Goal: Communication & Community: Share content

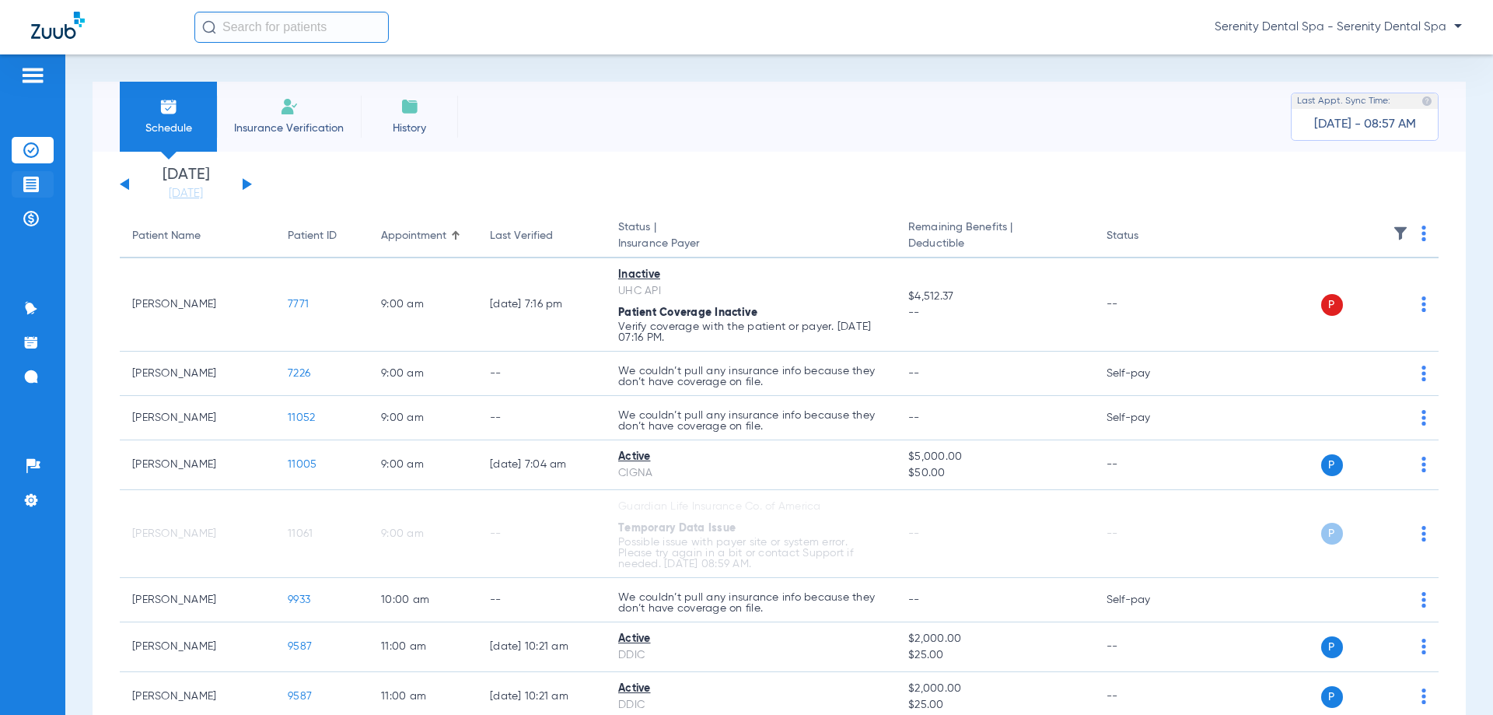
click at [19, 191] on li "Treatment Acceptance" at bounding box center [33, 184] width 42 height 26
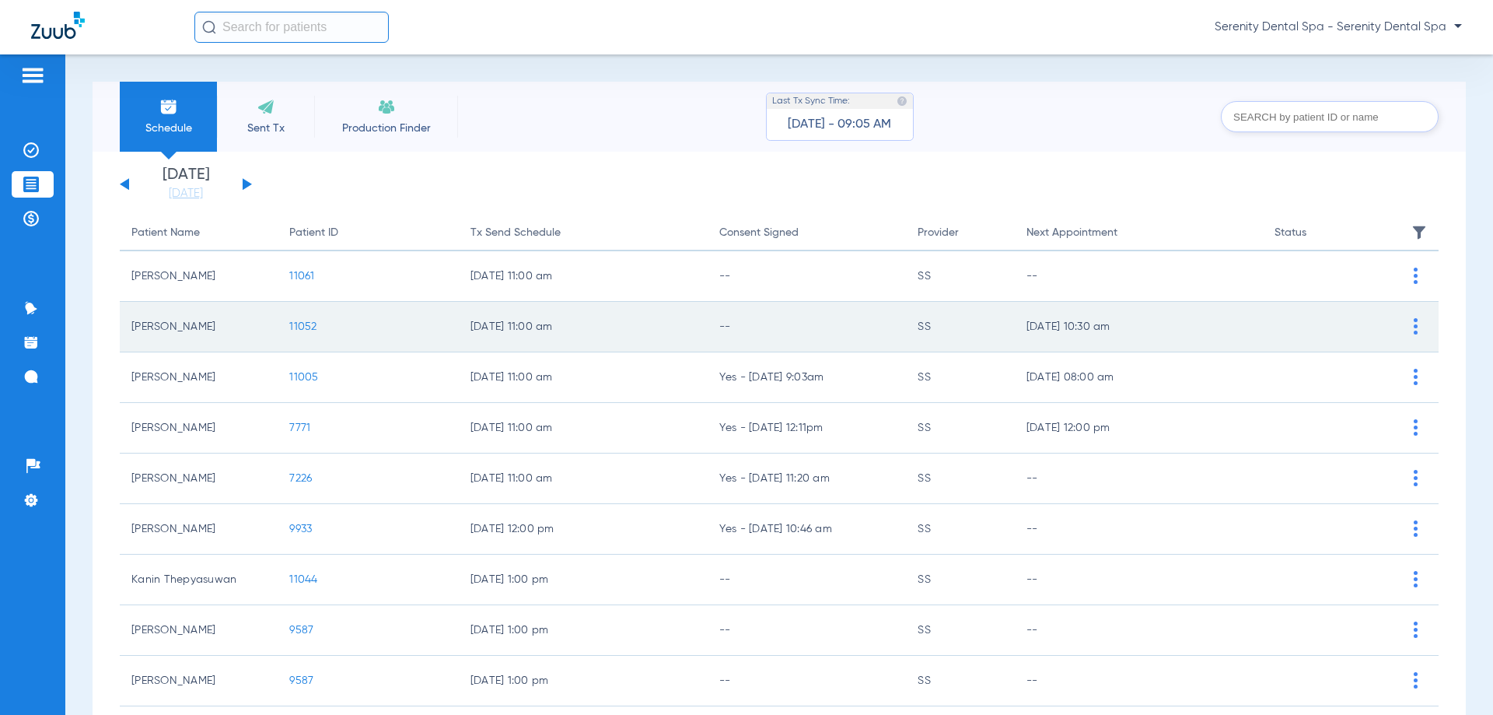
click at [292, 326] on span "11052" at bounding box center [302, 326] width 27 height 11
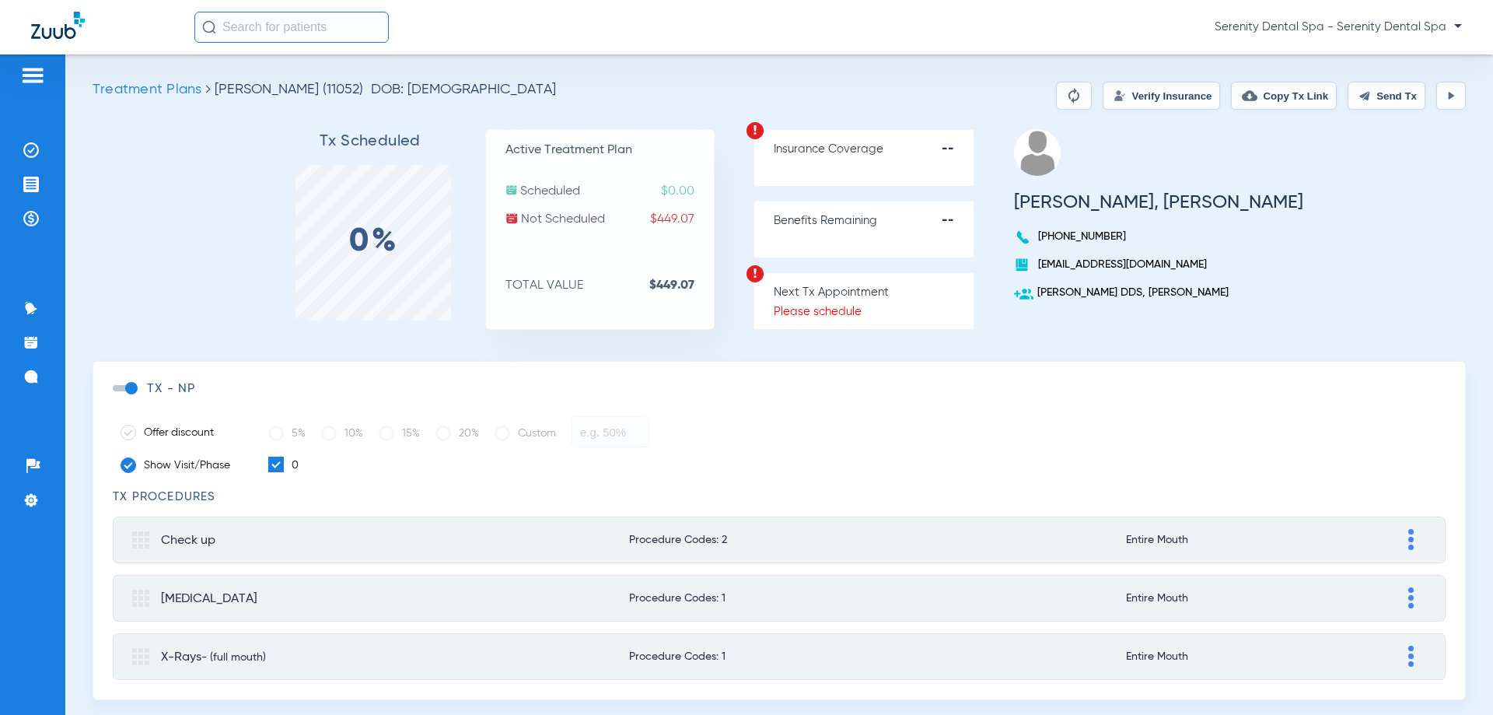
click at [684, 86] on button "Send Tx" at bounding box center [1387, 96] width 78 height 28
click at [40, 186] on li "Treatment Acceptance" at bounding box center [33, 184] width 42 height 26
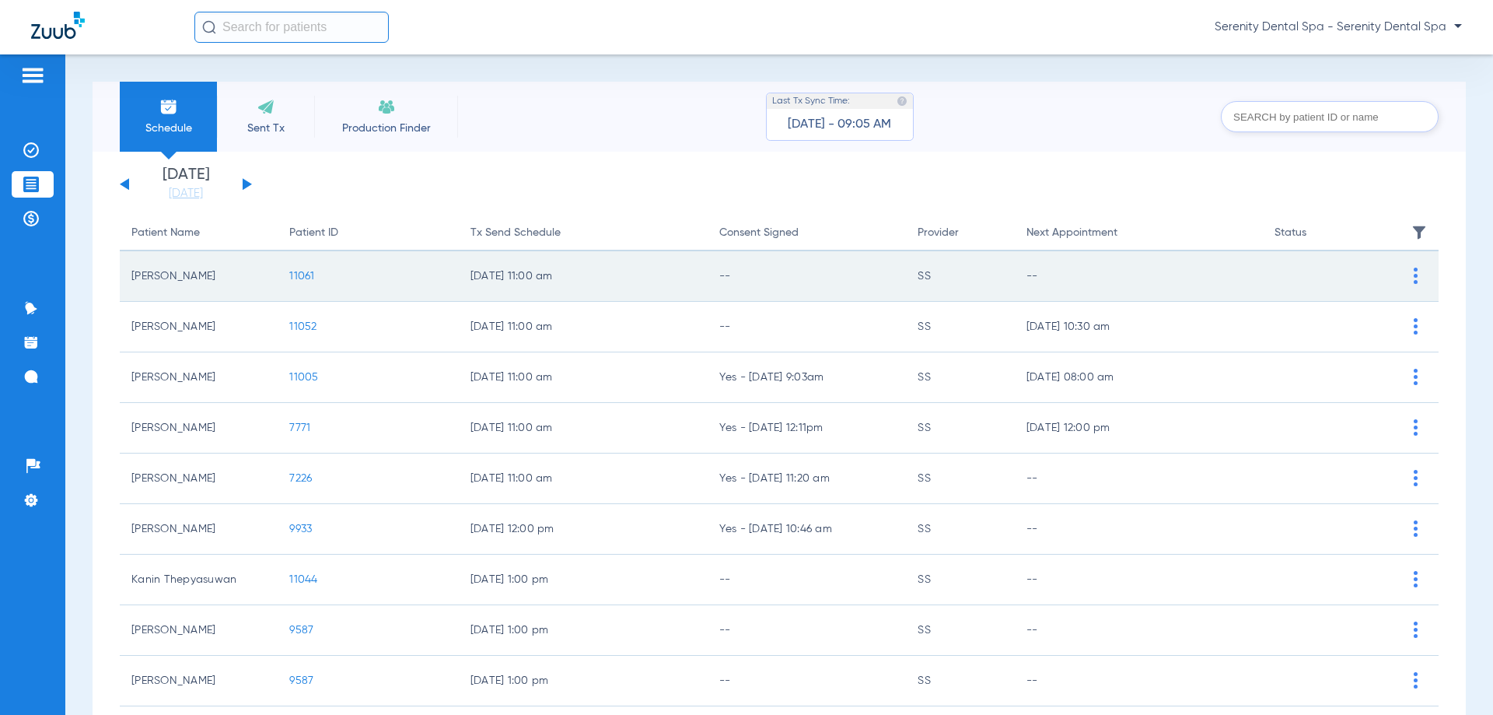
click at [301, 275] on span "11061" at bounding box center [301, 276] width 25 height 11
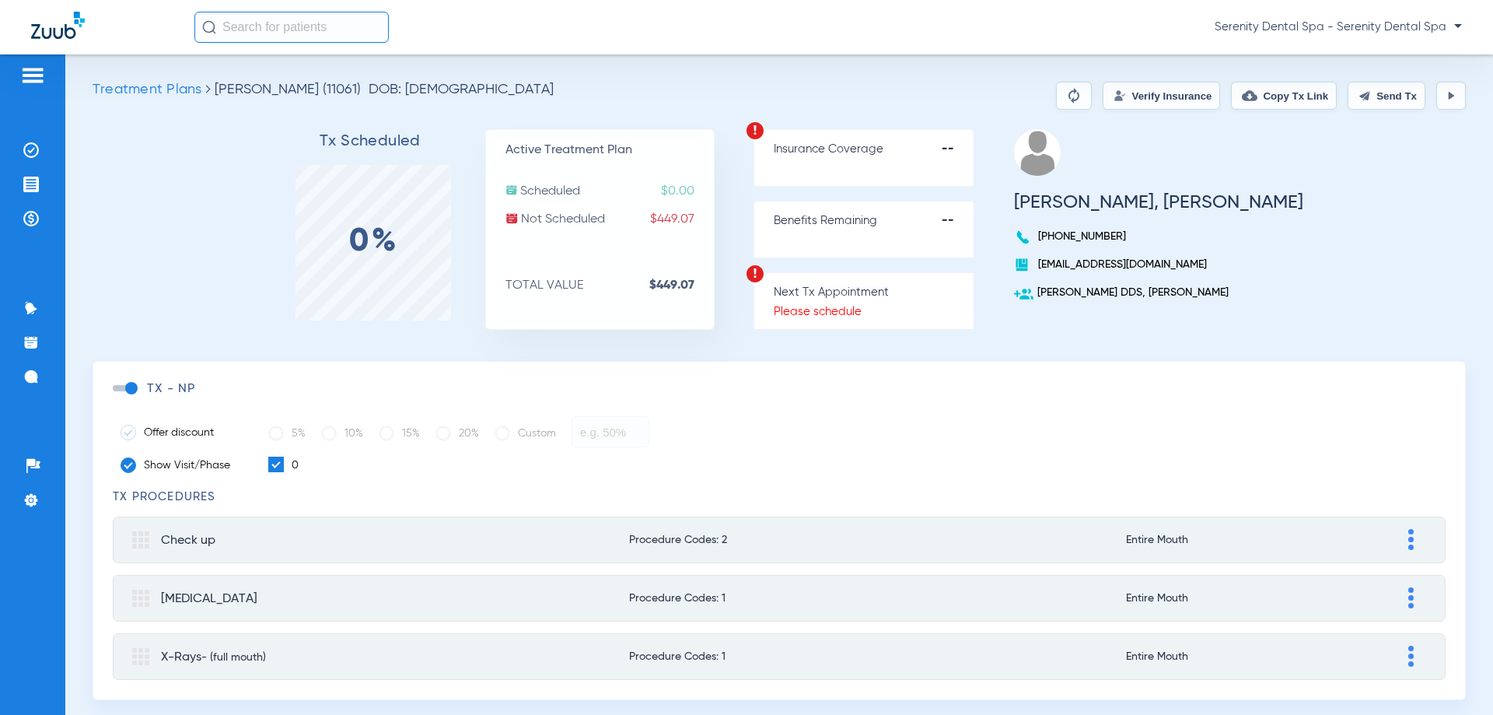
click at [684, 99] on img at bounding box center [1365, 95] width 12 height 12
click at [25, 184] on img at bounding box center [31, 185] width 16 height 16
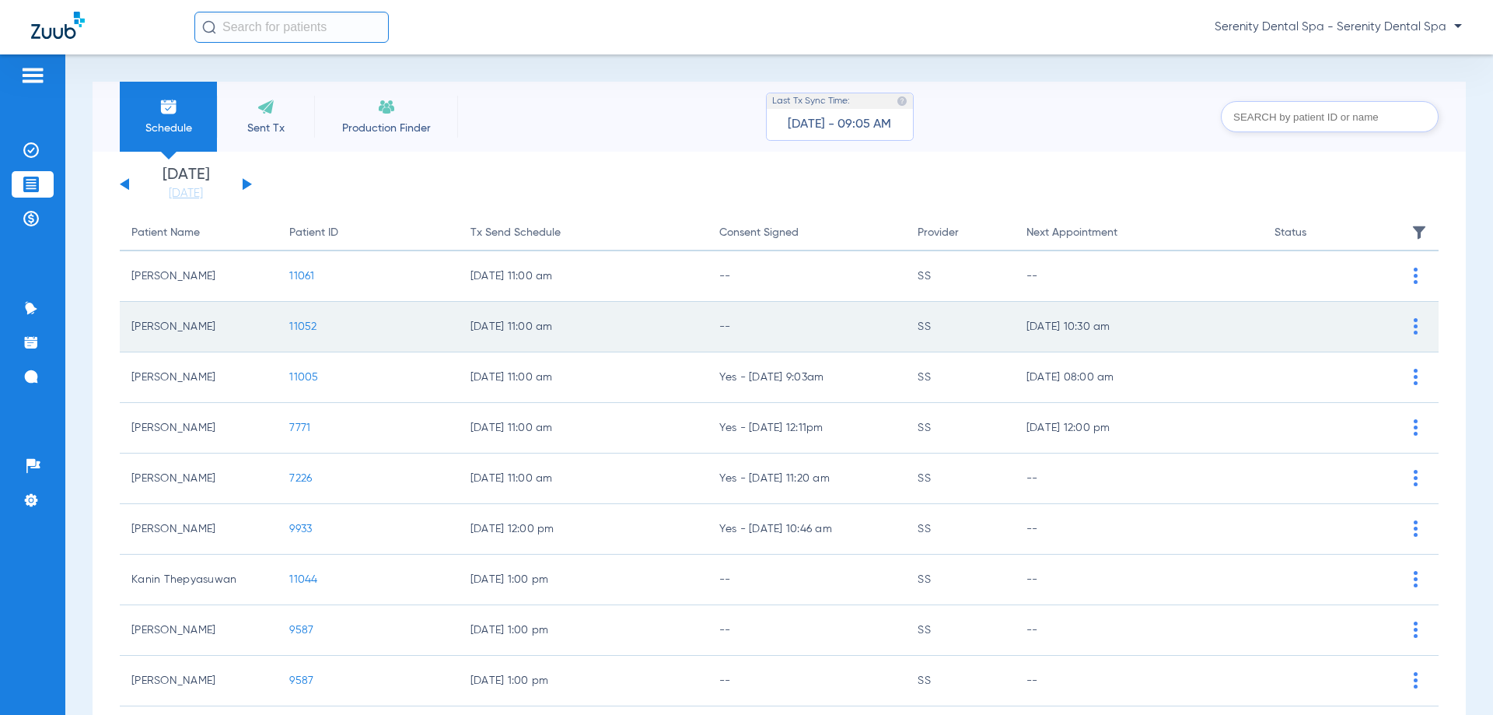
click at [302, 326] on span "11052" at bounding box center [302, 326] width 27 height 11
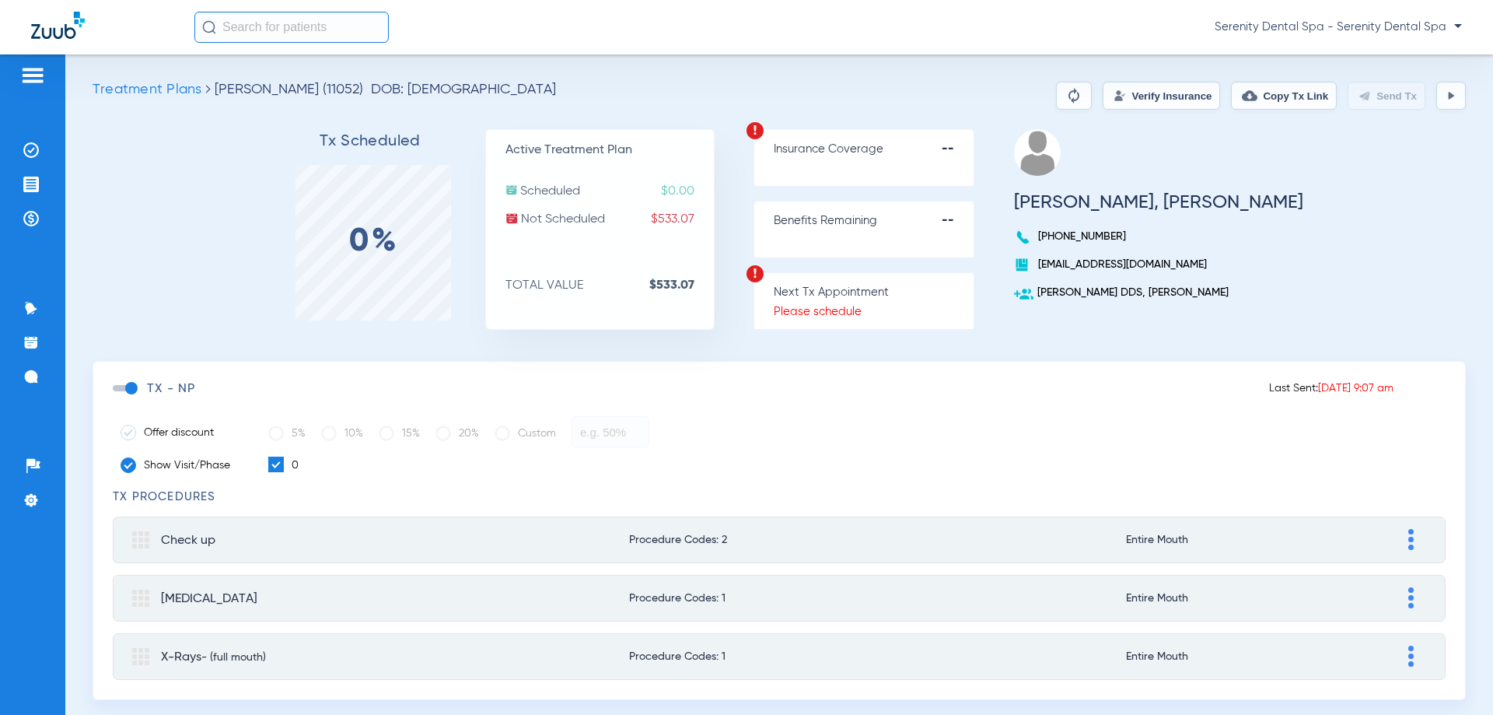
click at [1294, 103] on button "Copy Tx Link" at bounding box center [1284, 96] width 106 height 28
click at [32, 376] on img at bounding box center [31, 377] width 16 height 16
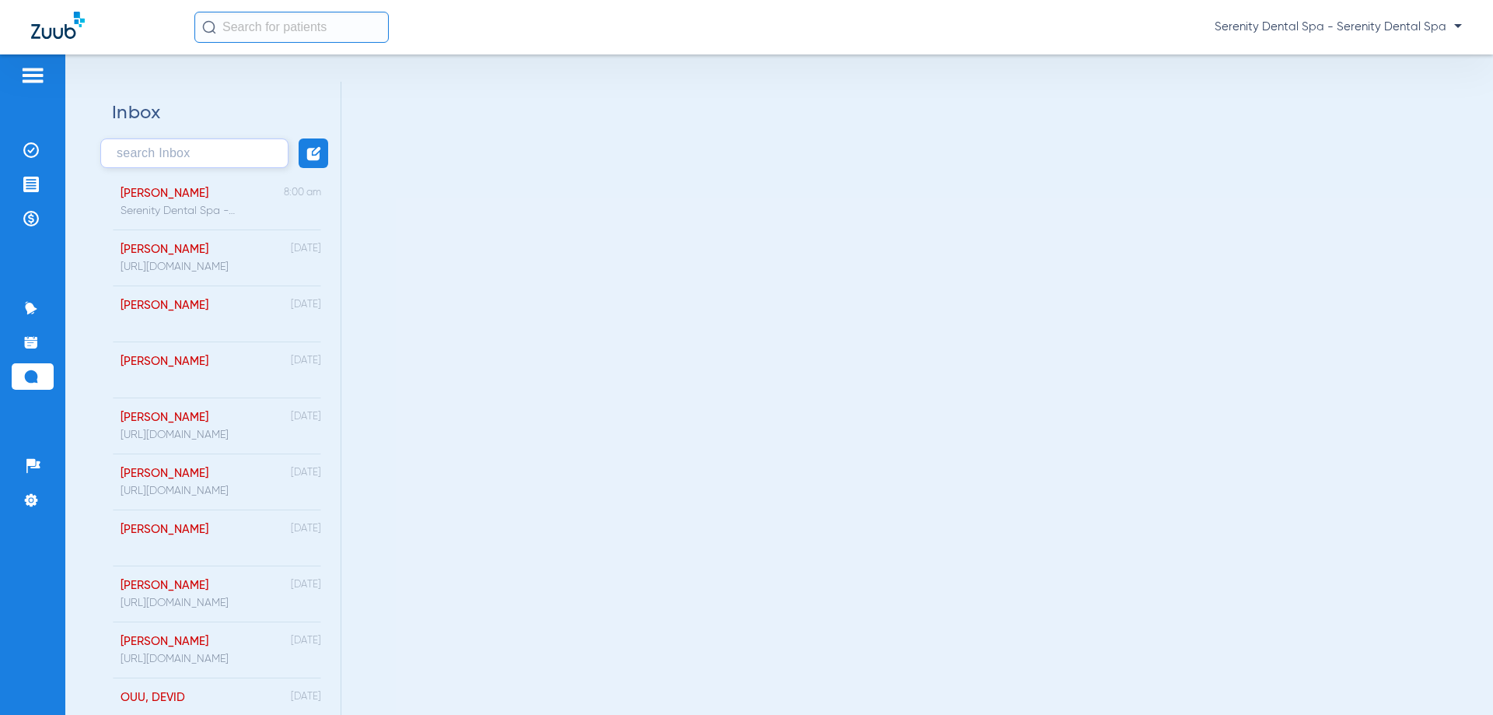
click at [306, 156] on img at bounding box center [314, 153] width 16 height 16
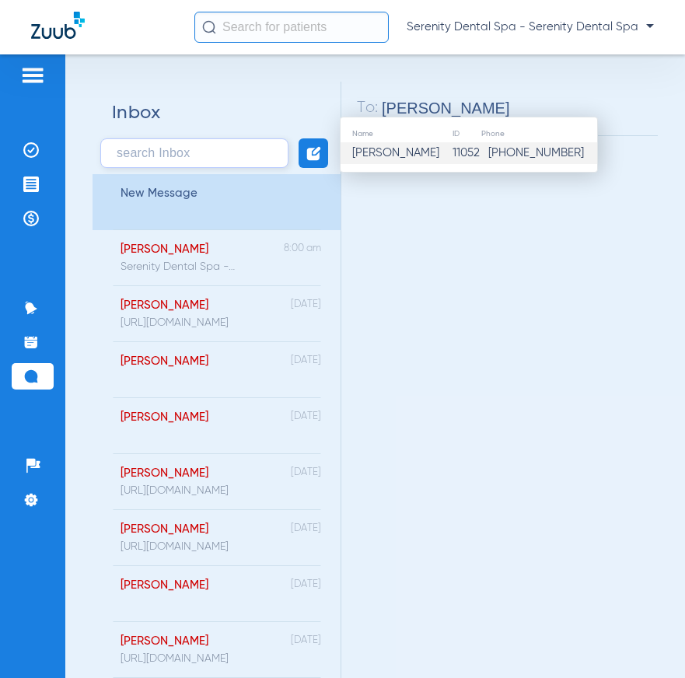
type input "ALEXANDRA MO"
click at [409, 153] on span "MORALES, ALEXANDRA" at bounding box center [401, 153] width 99 height 16
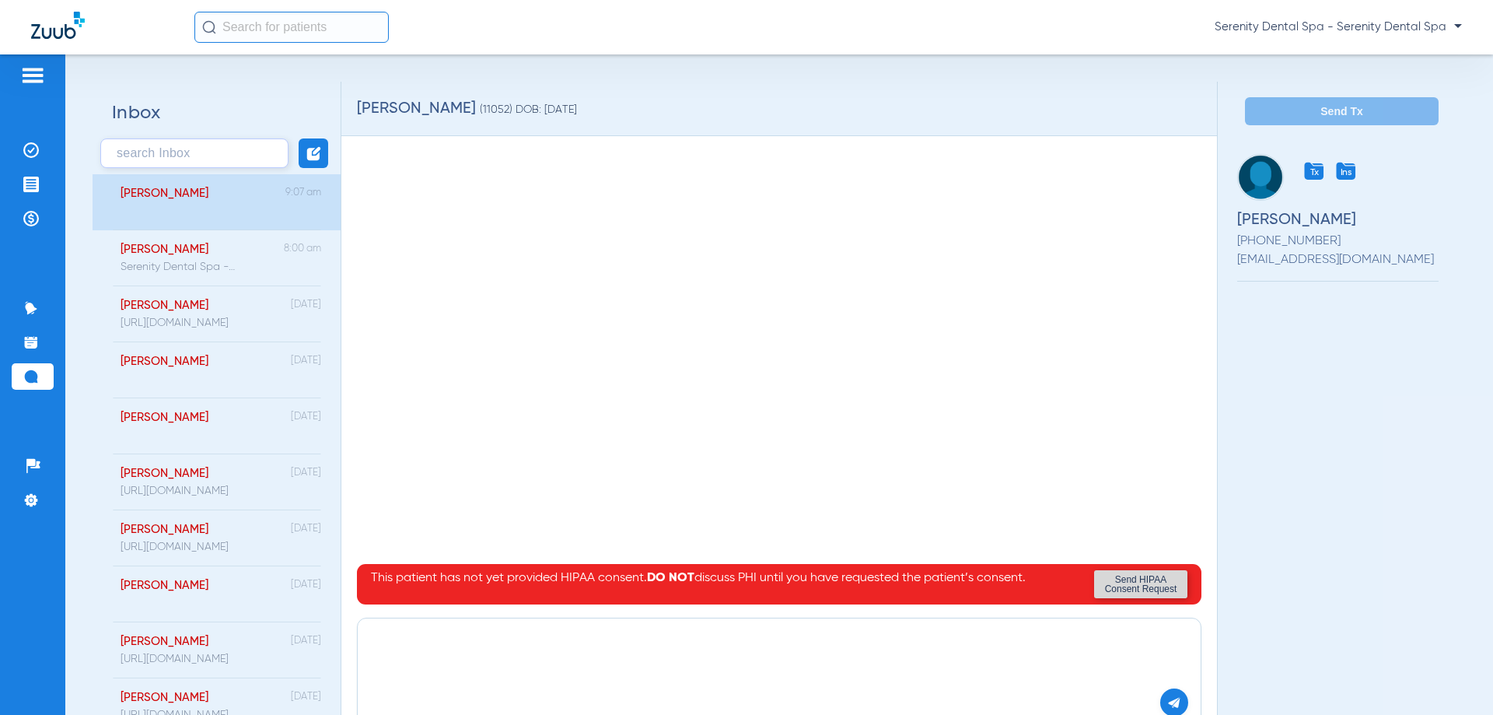
paste textarea "https://patient.zuub.com/patient/apuq6q0bF3So5GjvxJH2/office/17004429/practice/…"
type textarea "https://patient.zuub.com/patient/apuq6q0bF3So5GjvxJH2/office/17004429/practice/…"
drag, startPoint x: 1178, startPoint y: 705, endPoint x: 1167, endPoint y: 705, distance: 10.9
click at [1177, 705] on div "https://patient.zuub.com/patient/apuq6q0bF3So5GjvxJH2/office/17004429/practice/…" at bounding box center [779, 672] width 845 height 109
click at [1167, 705] on img at bounding box center [1174, 702] width 14 height 14
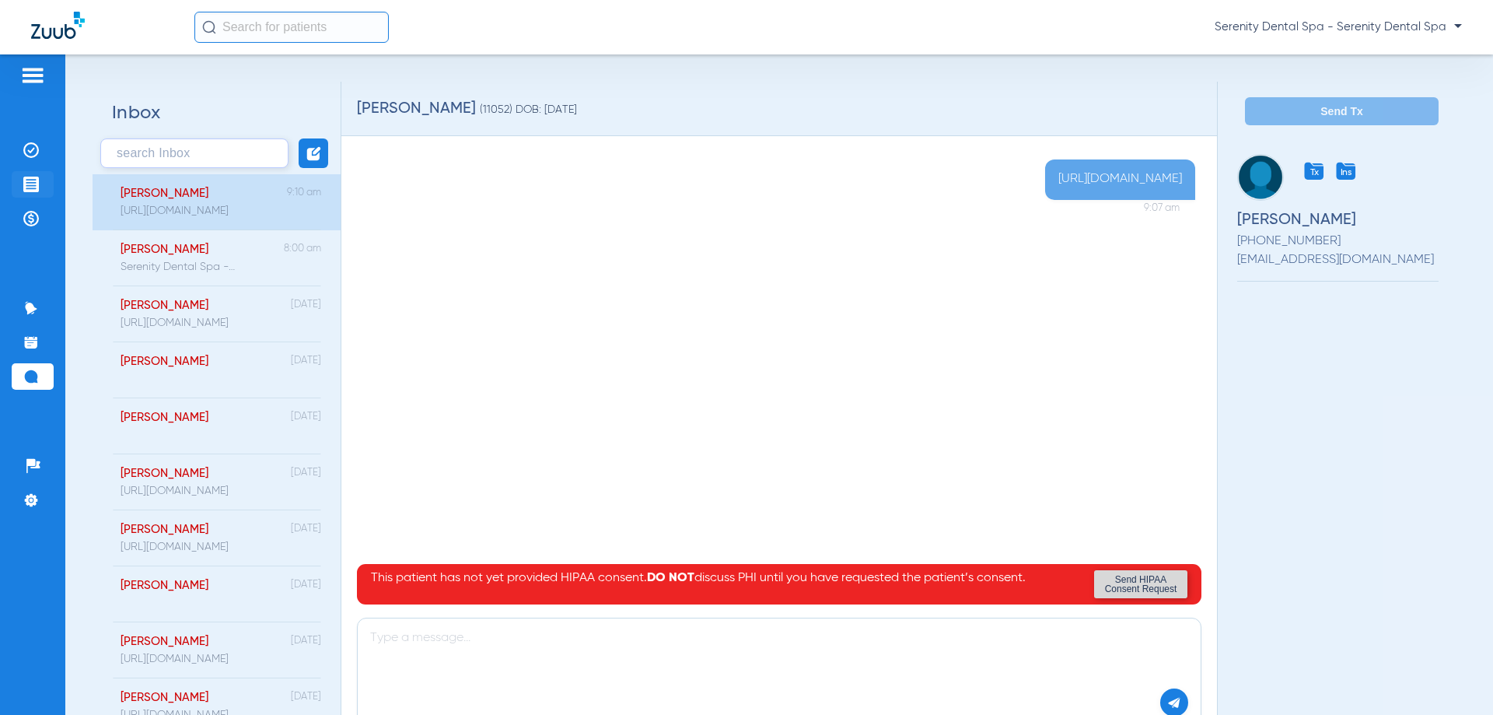
click at [32, 177] on img at bounding box center [31, 185] width 16 height 16
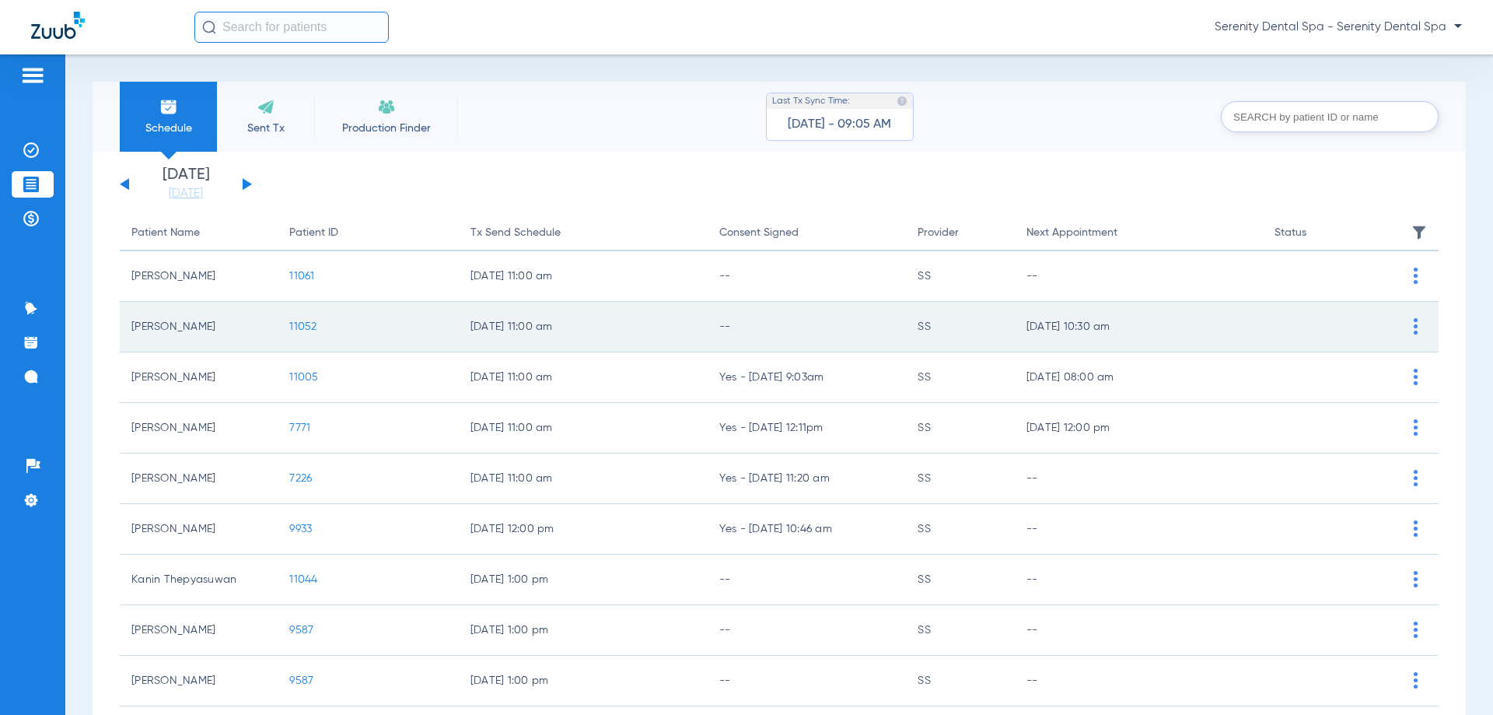
click at [296, 320] on td "11052" at bounding box center [368, 327] width 180 height 51
click at [297, 328] on span "11052" at bounding box center [302, 326] width 27 height 11
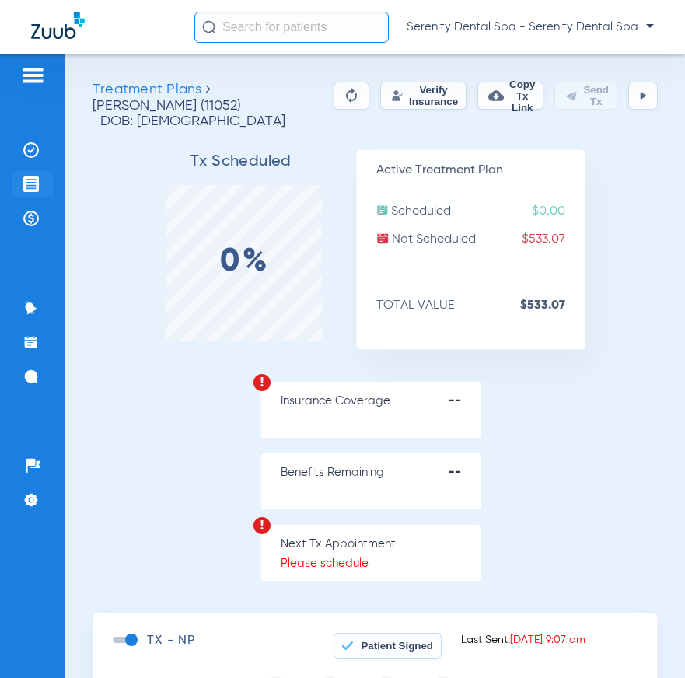
click at [30, 173] on li "Treatment Acceptance" at bounding box center [33, 184] width 42 height 26
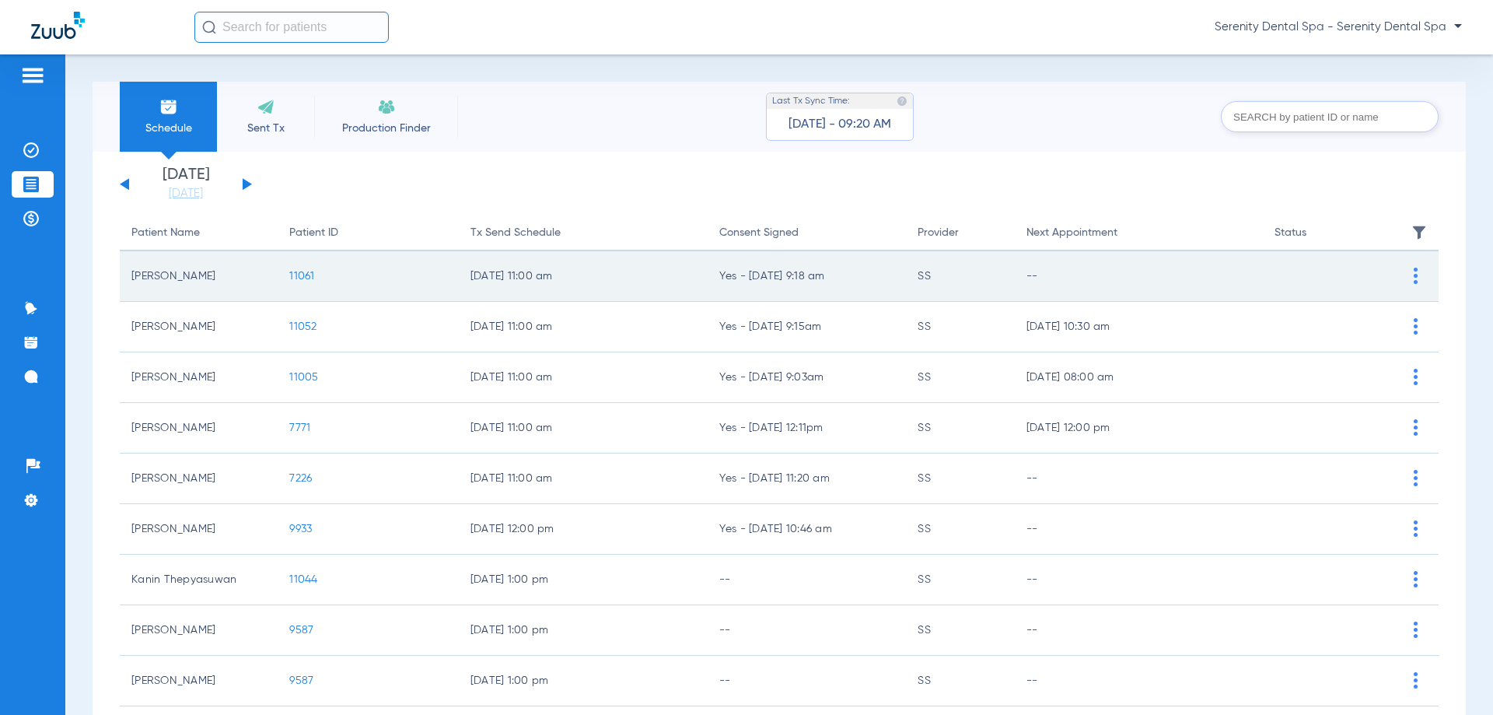
click at [302, 275] on span "11061" at bounding box center [301, 276] width 25 height 11
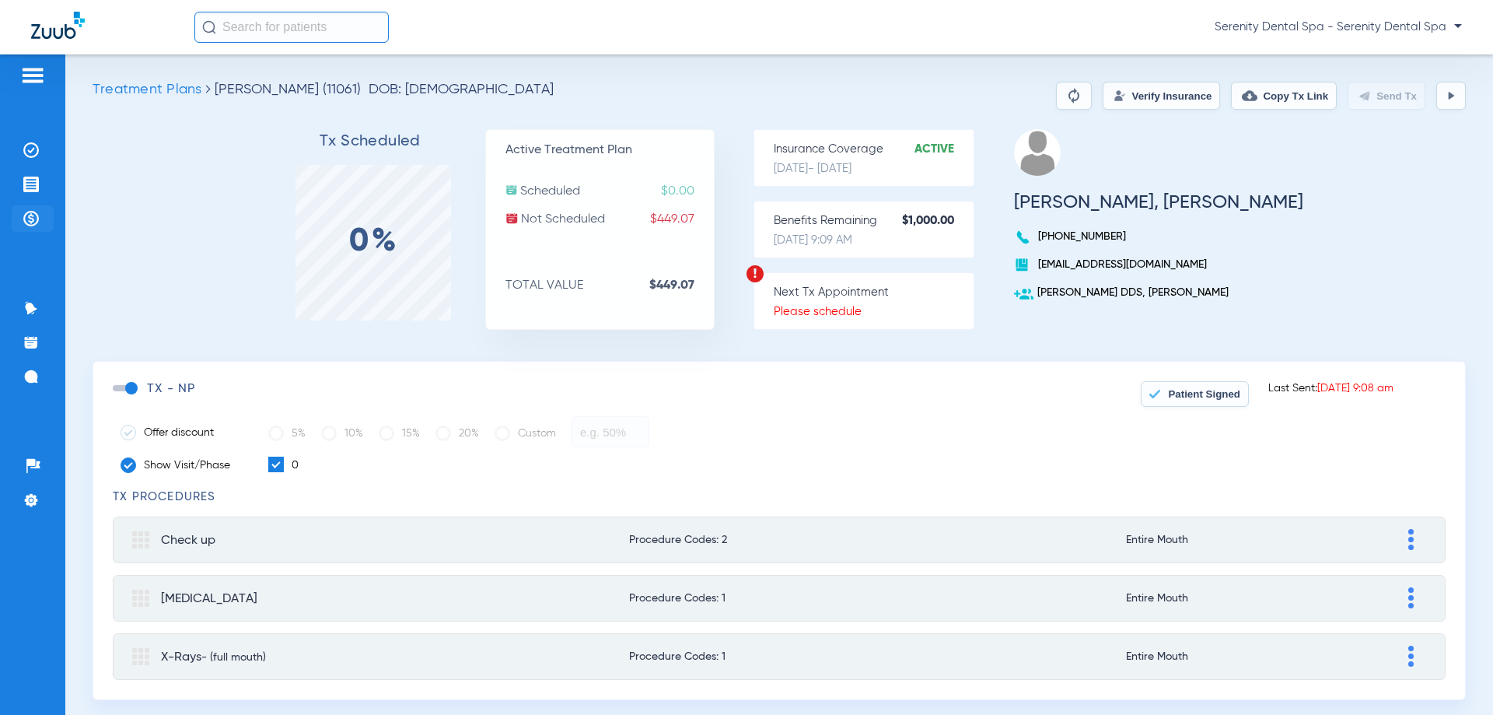
click at [32, 219] on img at bounding box center [31, 219] width 16 height 16
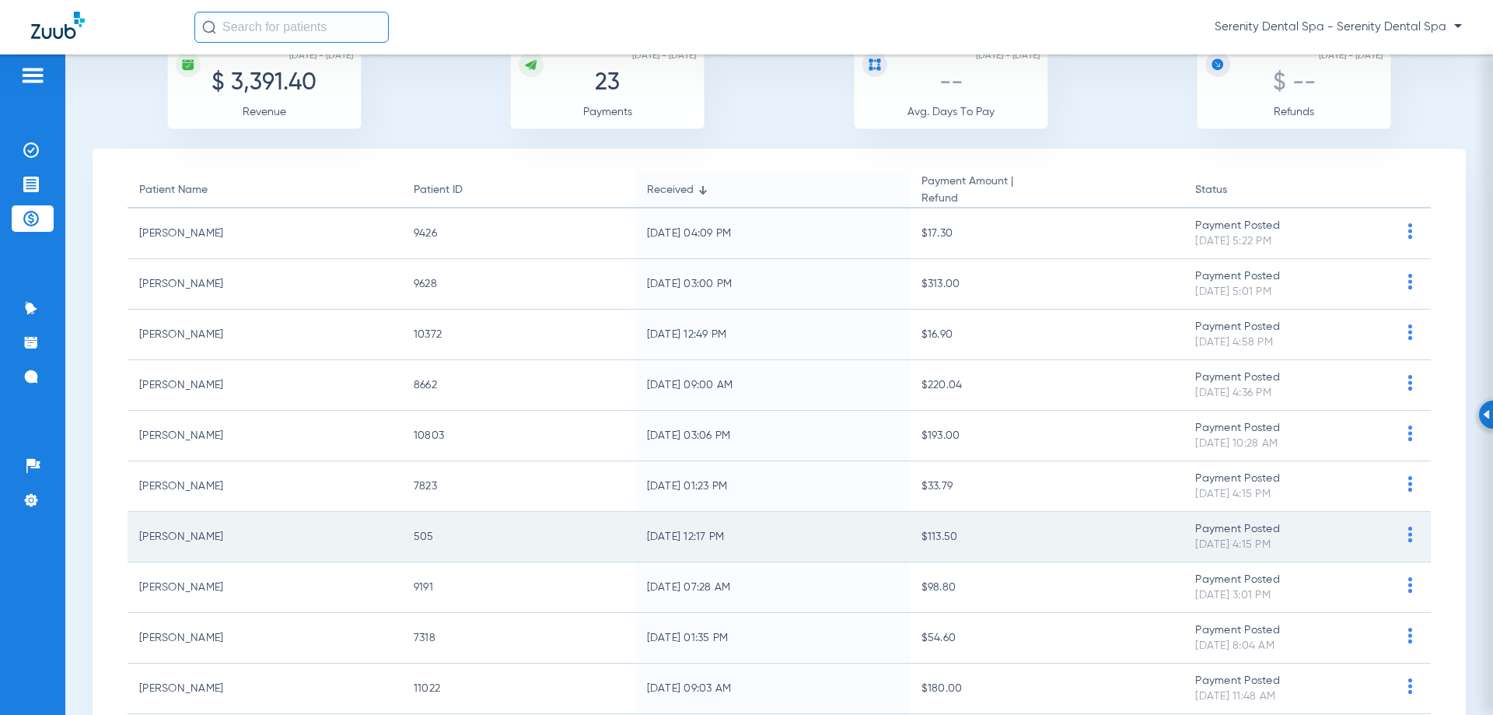
scroll to position [156, 0]
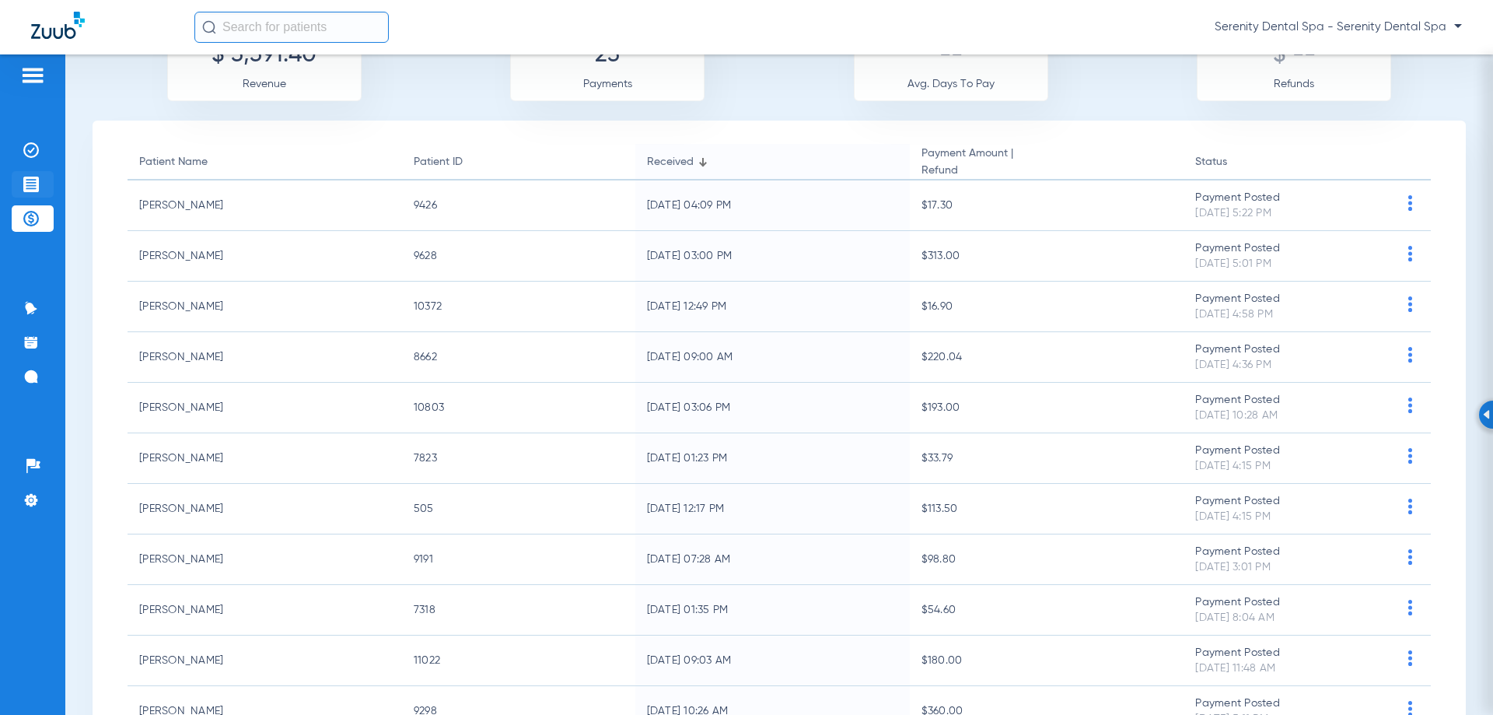
click at [31, 185] on img at bounding box center [31, 185] width 16 height 16
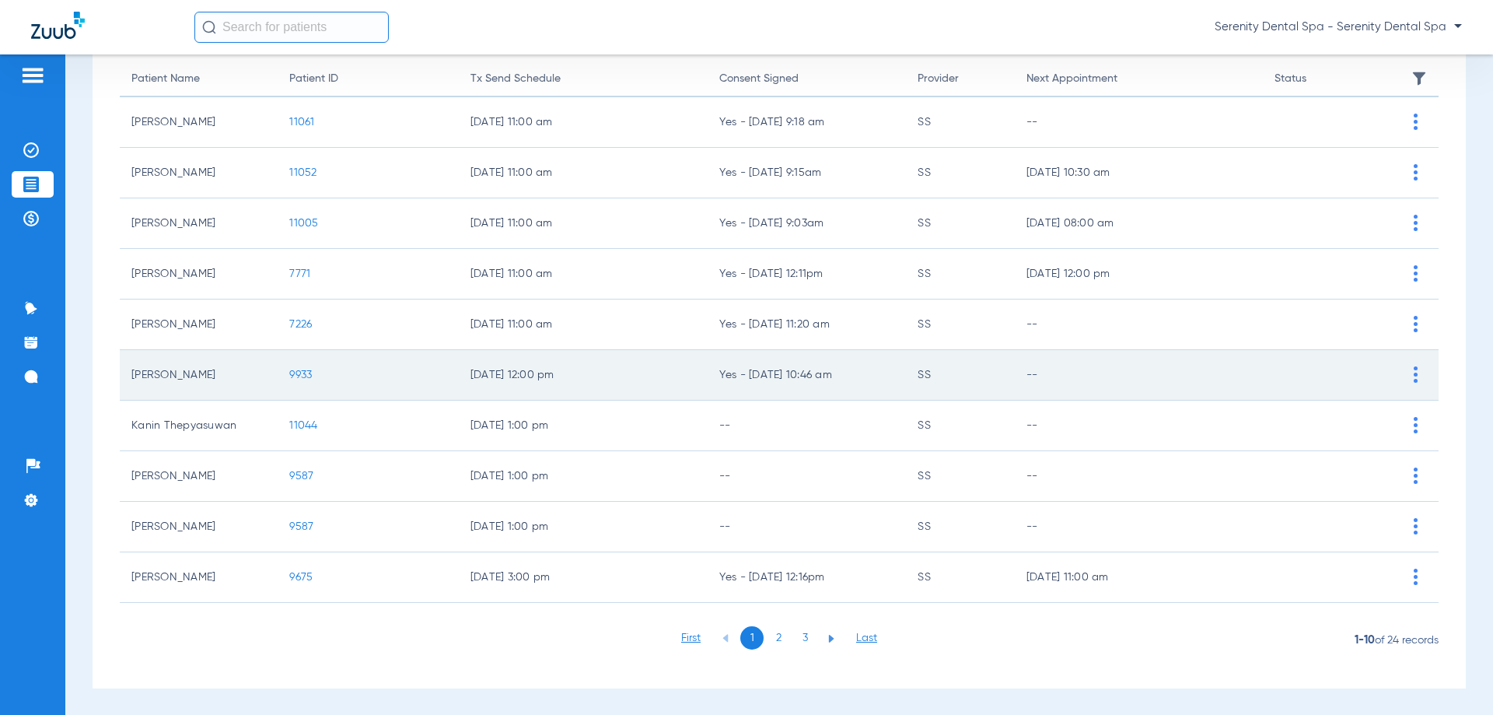
scroll to position [156, 0]
click at [306, 376] on span "9933" at bounding box center [300, 373] width 23 height 11
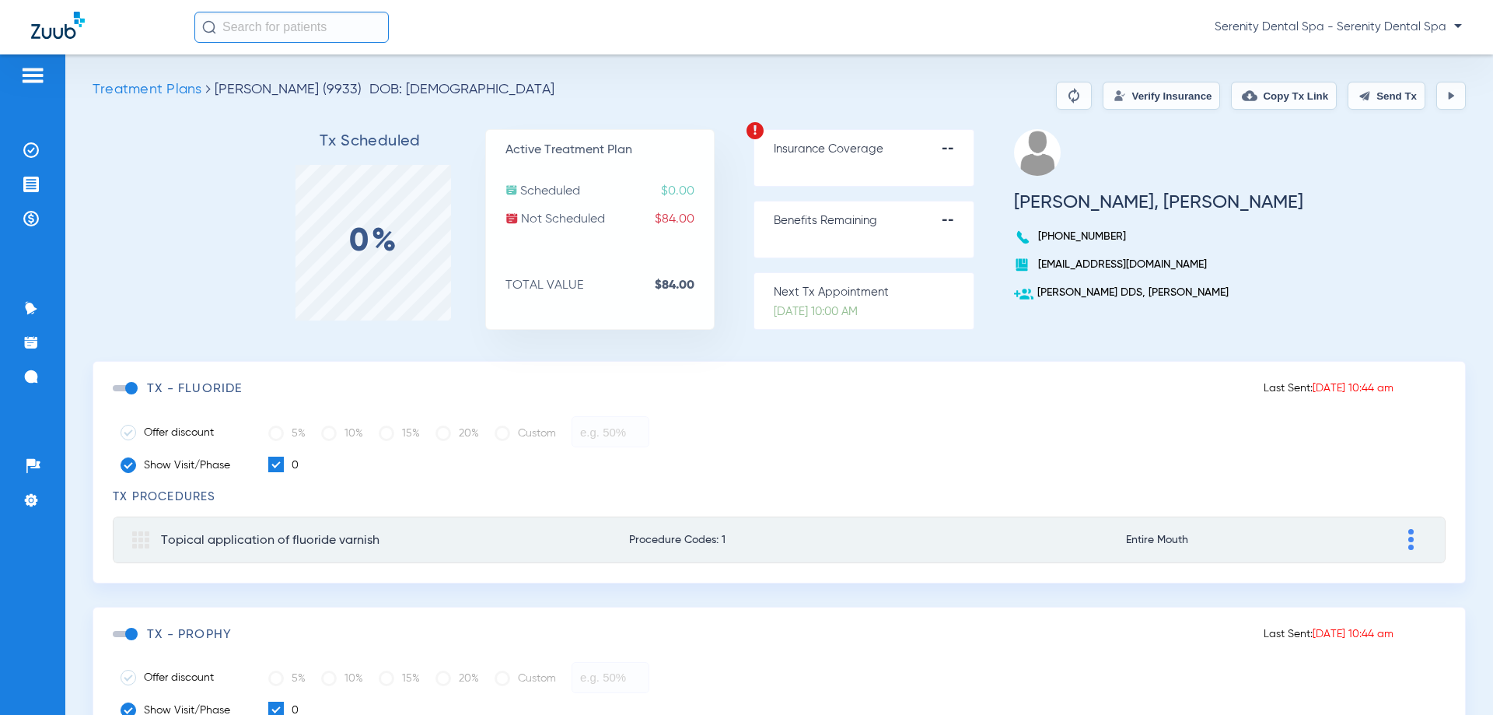
click at [136, 387] on span at bounding box center [124, 388] width 23 height 6
click at [116, 396] on input "checkbox" at bounding box center [116, 396] width 0 height 0
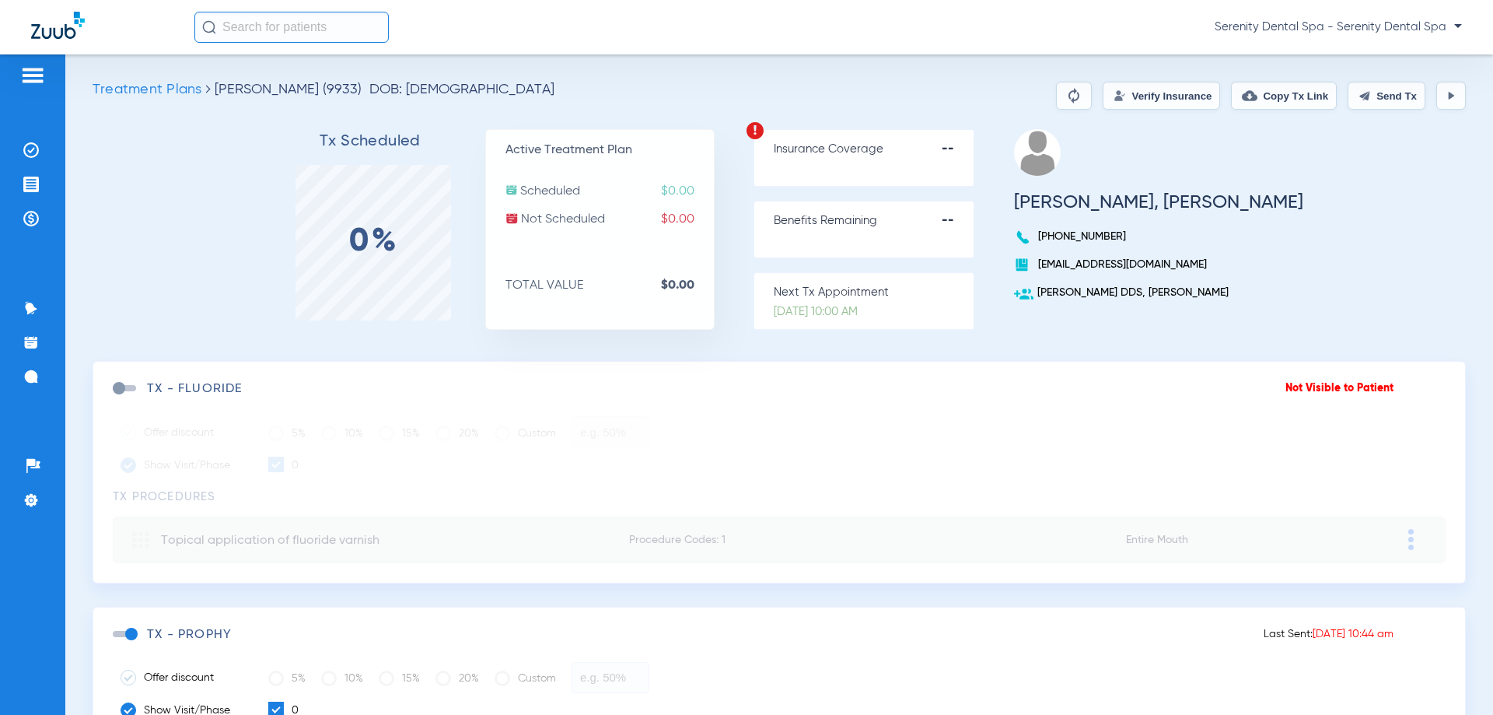
click at [1381, 97] on button "Send Tx" at bounding box center [1387, 96] width 78 height 28
click at [1273, 97] on button "Copy Tx Link" at bounding box center [1284, 96] width 106 height 28
click at [19, 376] on li "Messages 3" at bounding box center [33, 376] width 42 height 26
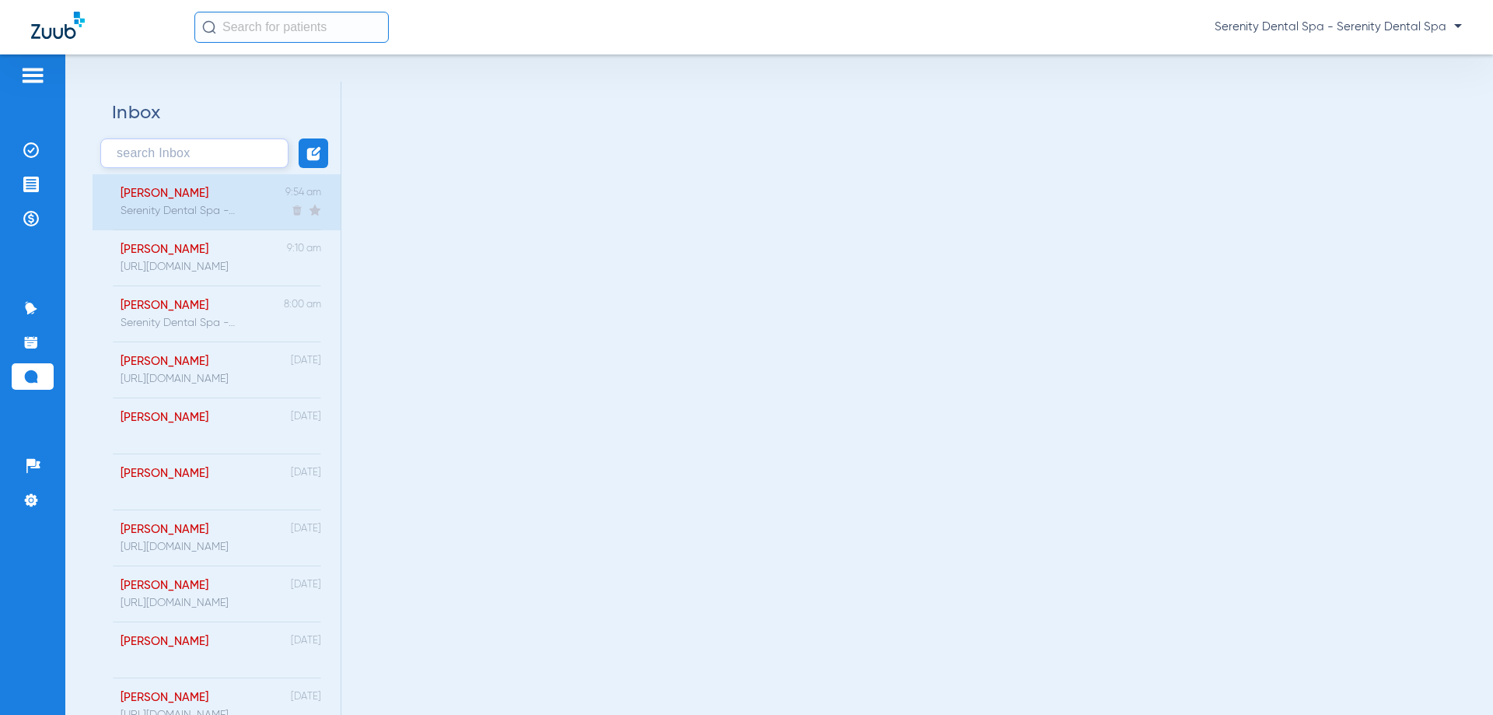
click at [228, 217] on div "Gomez, Allan Serenity Dental Spa - Welcome to Zuub Treatment Reminder alerts! R…" at bounding box center [170, 202] width 132 height 56
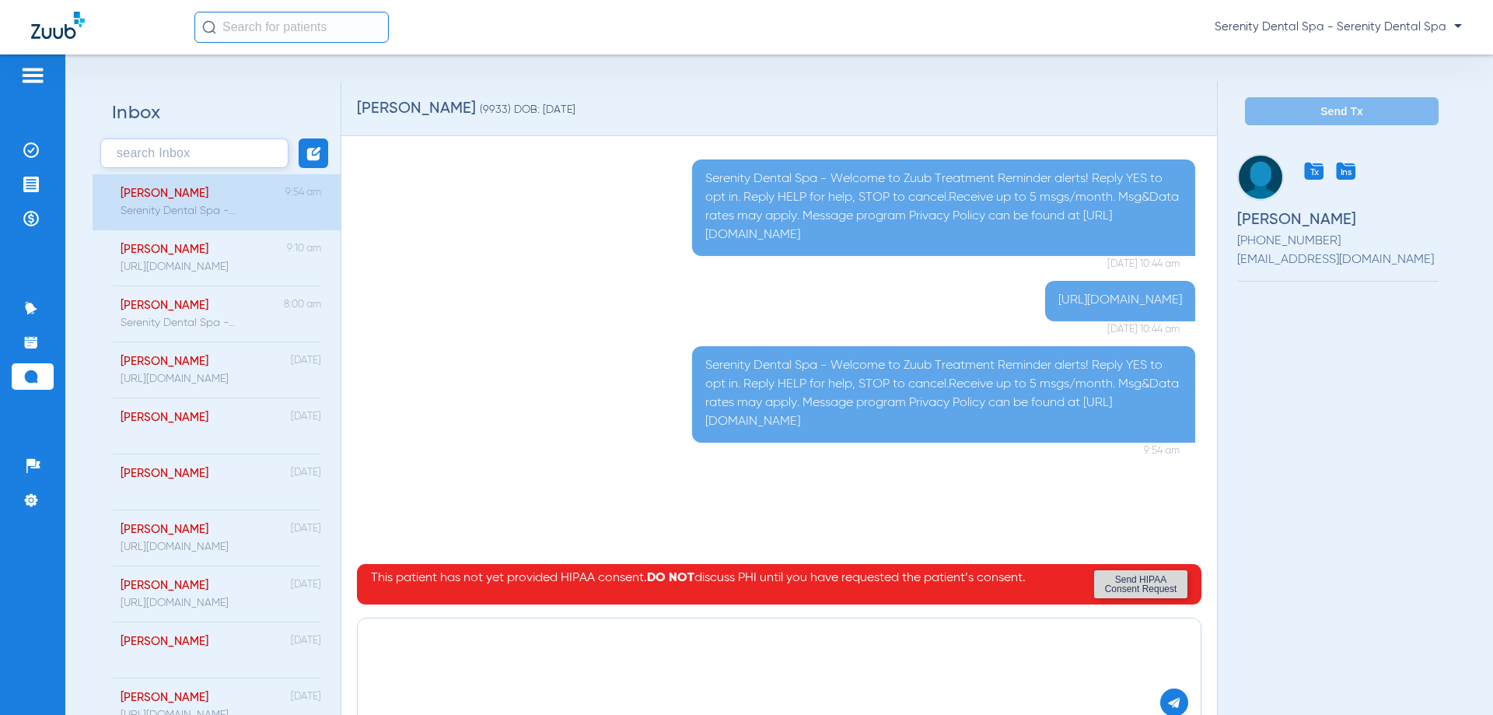
paste textarea "https://patient.zuub.com/patient/ucTPdEYX9vdfiMxVVuAH/office/17004429/practice/…"
type textarea "https://patient.zuub.com/patient/ucTPdEYX9vdfiMxVVuAH/office/17004429/practice/…"
click at [1167, 698] on img at bounding box center [1174, 702] width 14 height 14
click at [37, 186] on img at bounding box center [31, 185] width 16 height 16
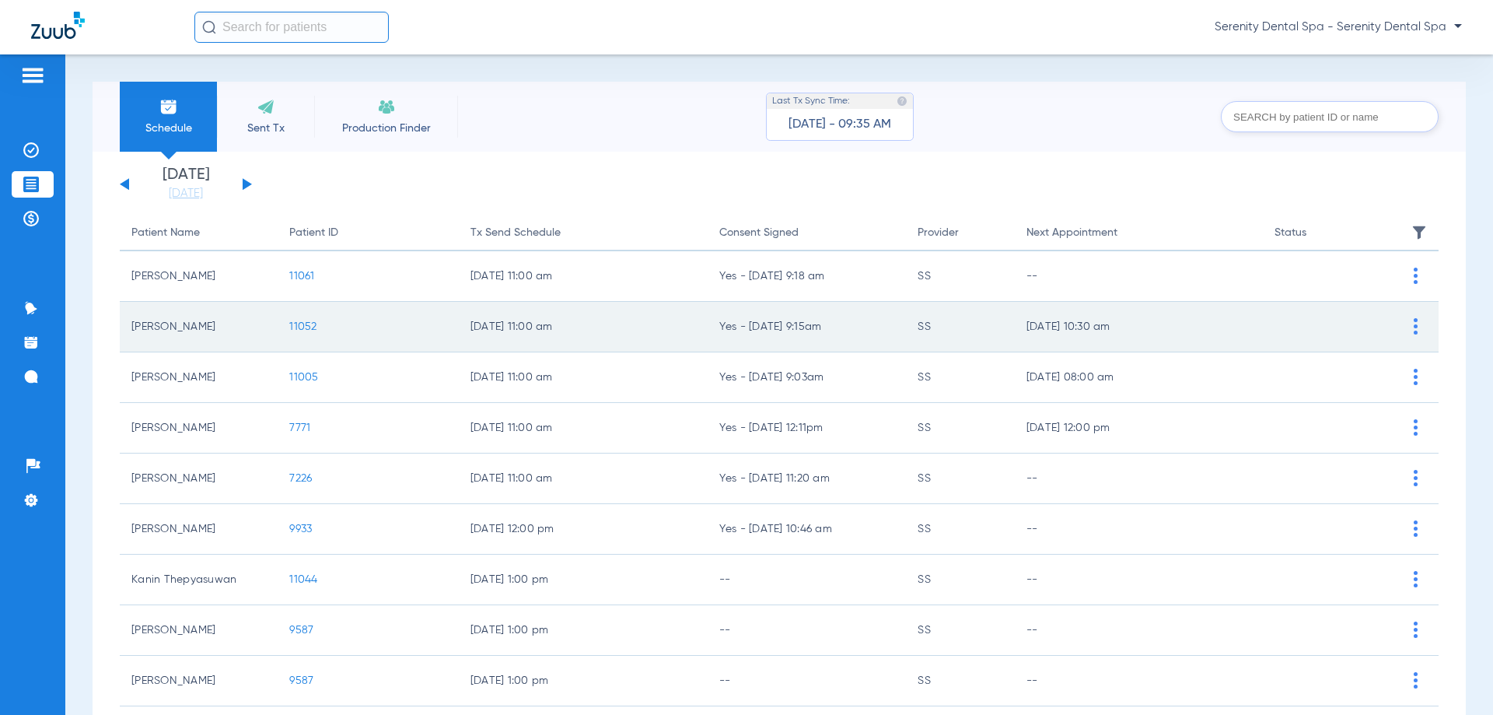
click at [300, 327] on span "11052" at bounding box center [302, 326] width 27 height 11
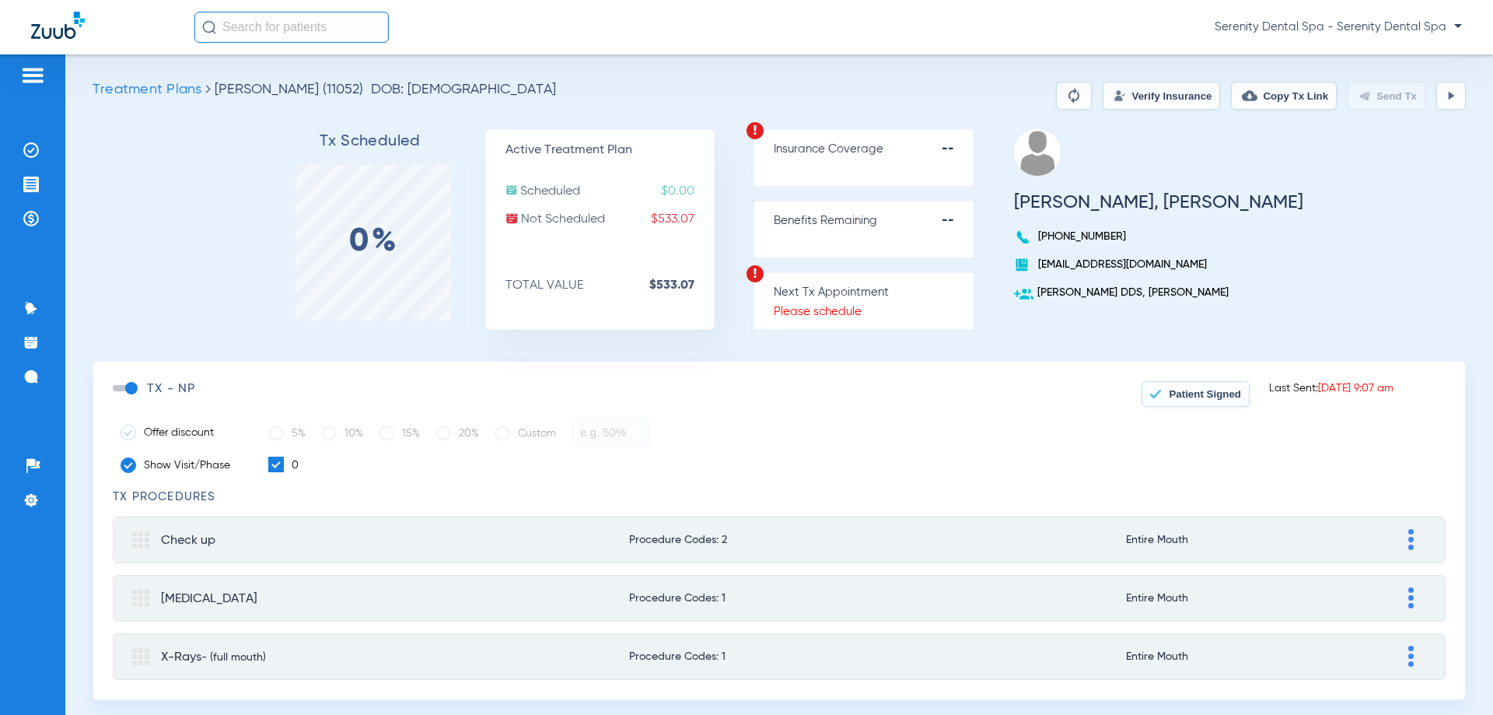
click at [1199, 405] on button "Patient Signed" at bounding box center [1196, 394] width 108 height 26
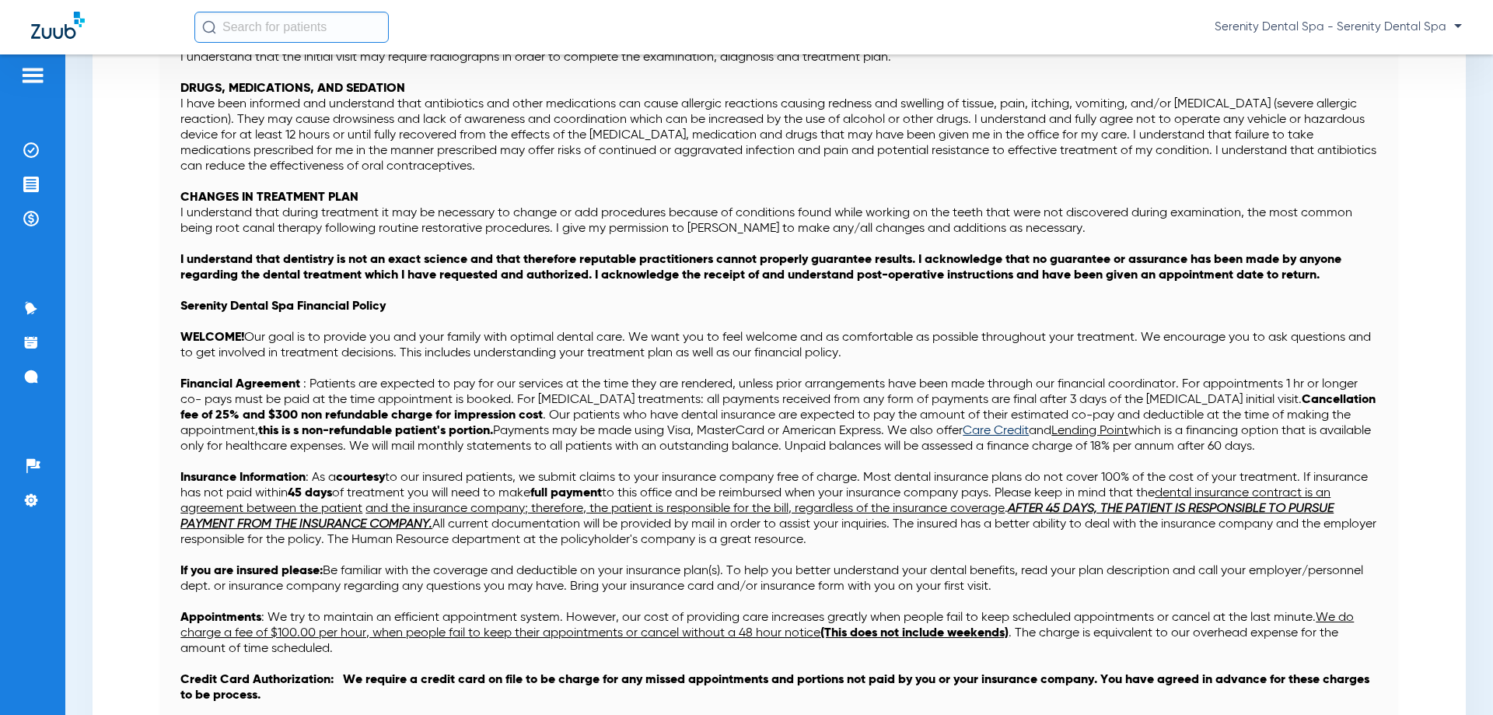
scroll to position [1143, 0]
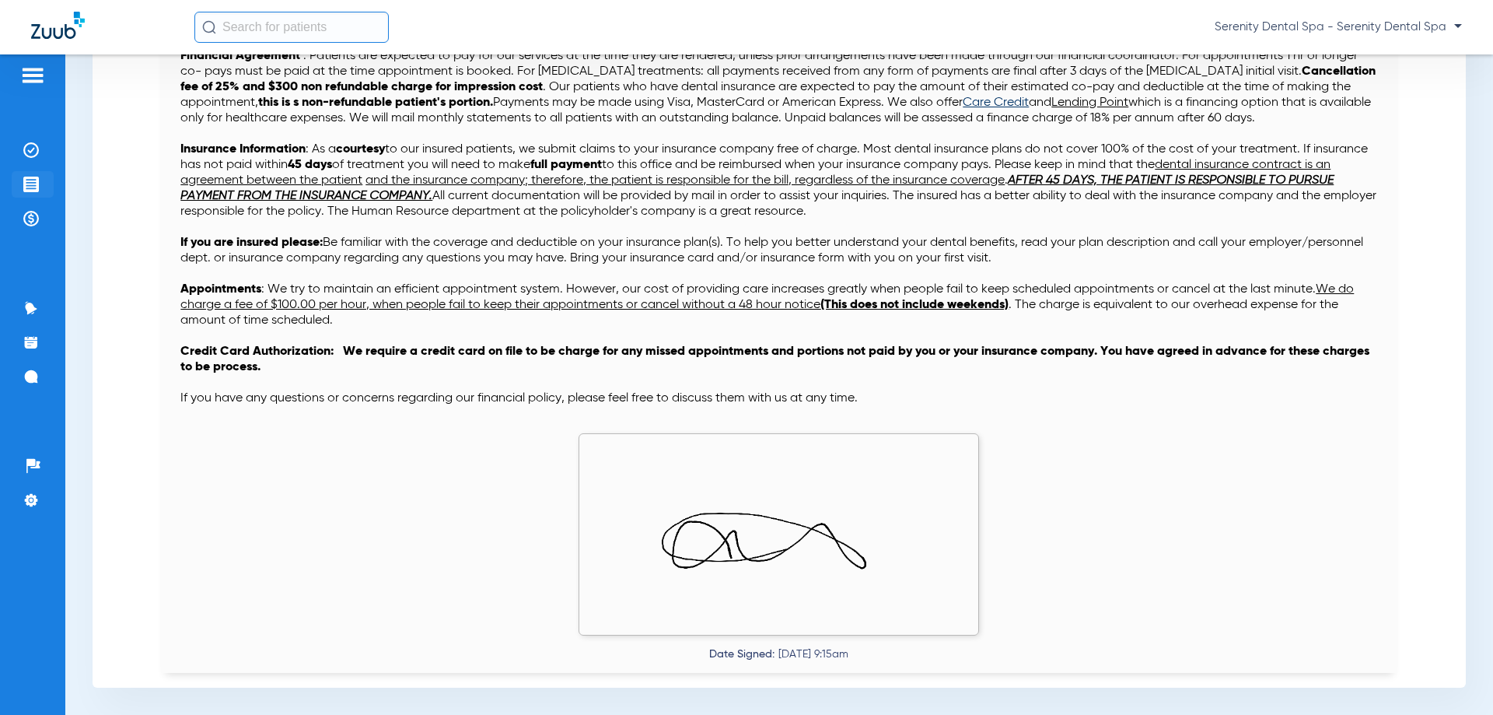
click at [40, 180] on li "Treatment Acceptance" at bounding box center [33, 184] width 42 height 26
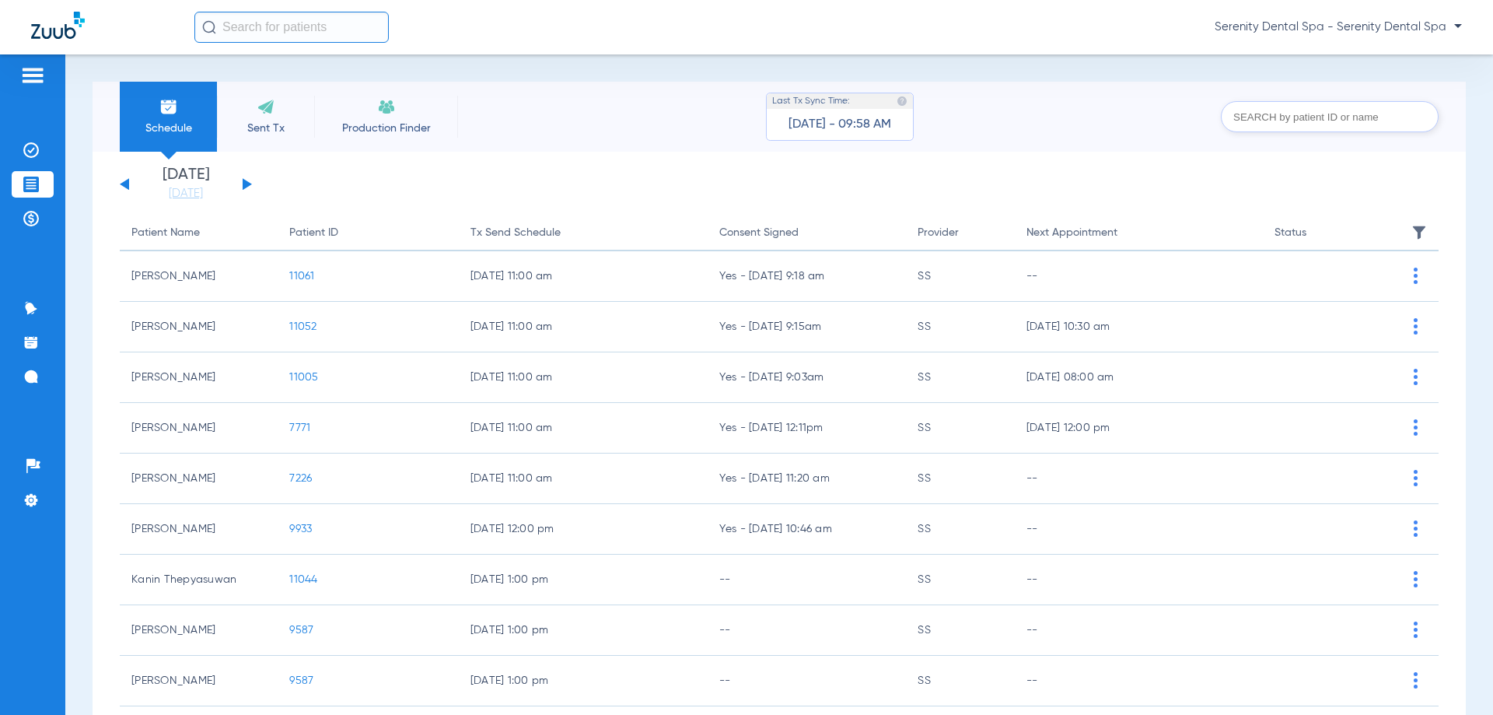
click at [312, 277] on span "11061" at bounding box center [301, 276] width 25 height 11
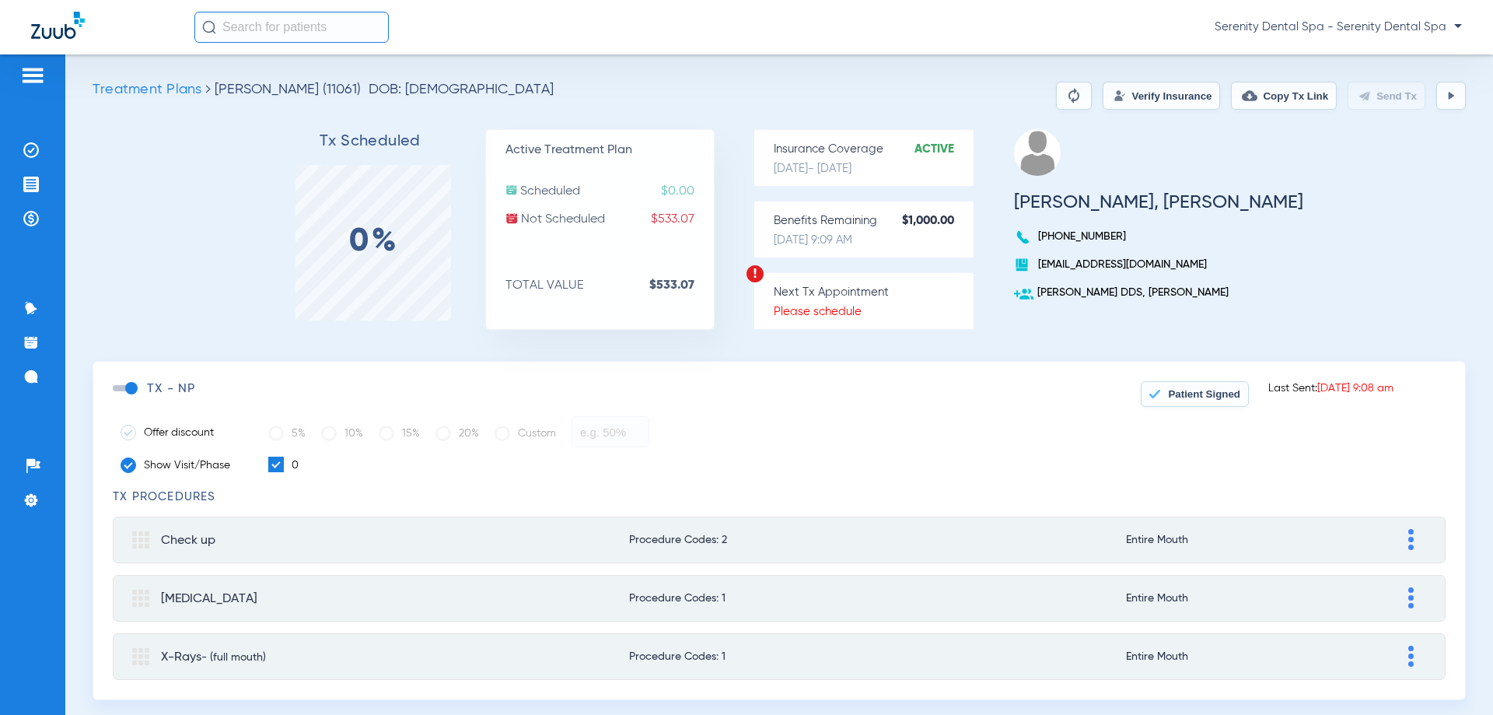
click at [1437, 88] on button at bounding box center [1452, 96] width 30 height 28
click at [40, 192] on li "Treatment Acceptance" at bounding box center [33, 184] width 42 height 26
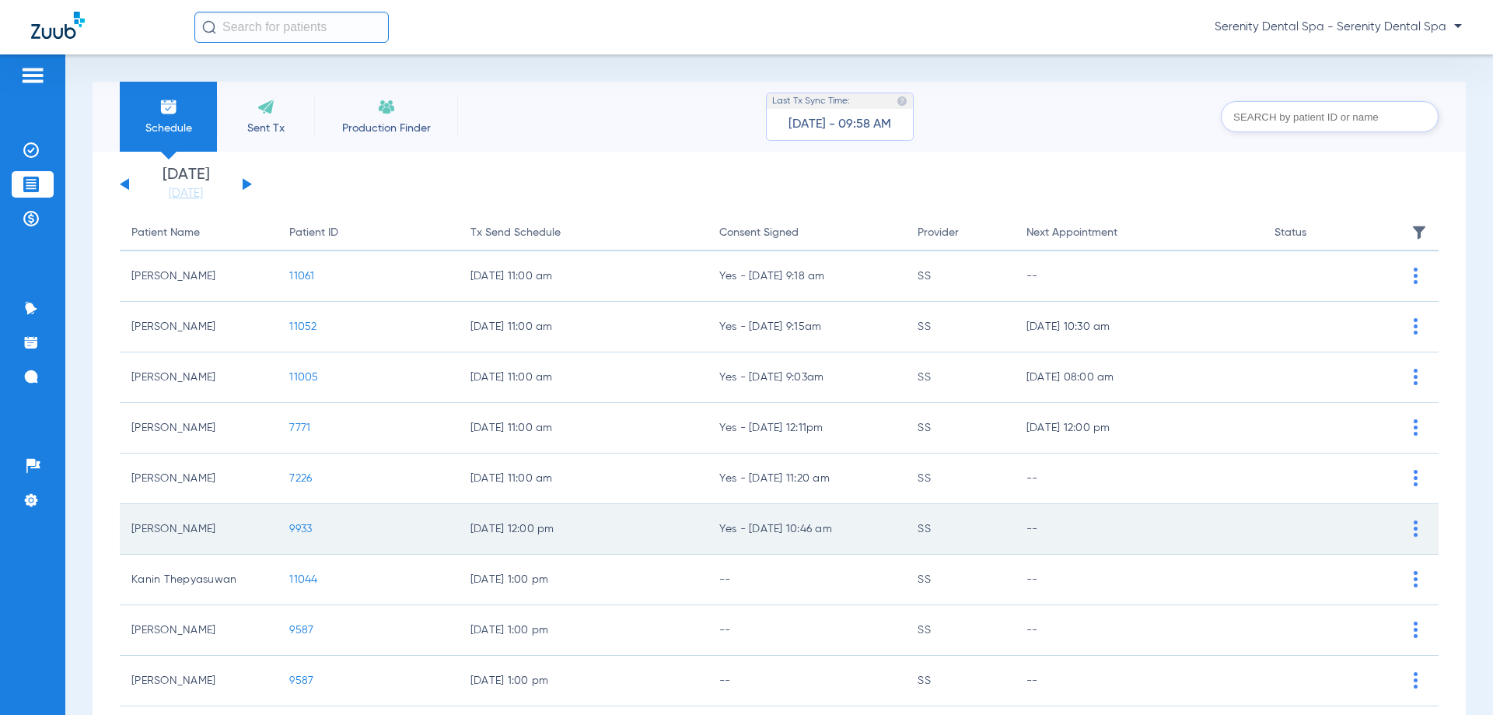
click at [296, 527] on span "9933" at bounding box center [300, 528] width 23 height 11
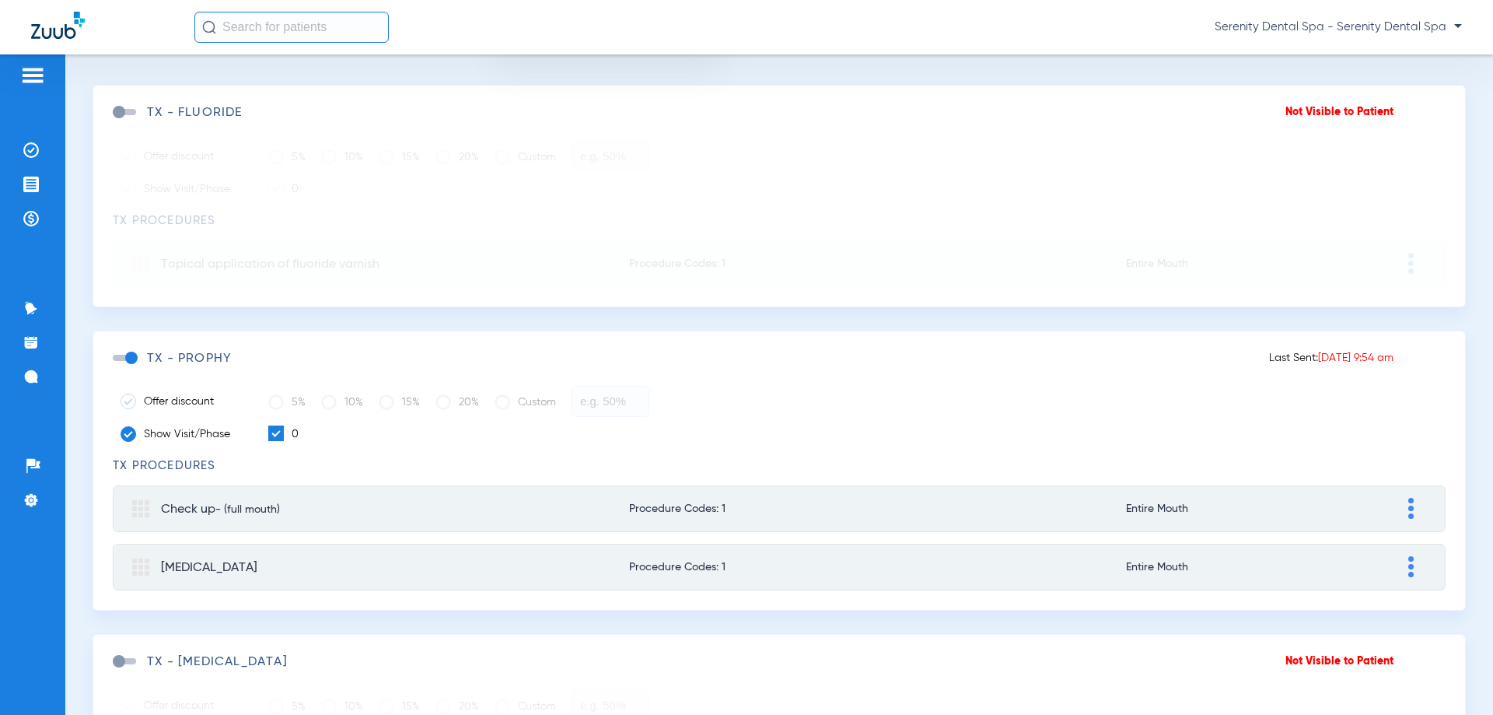
scroll to position [311, 0]
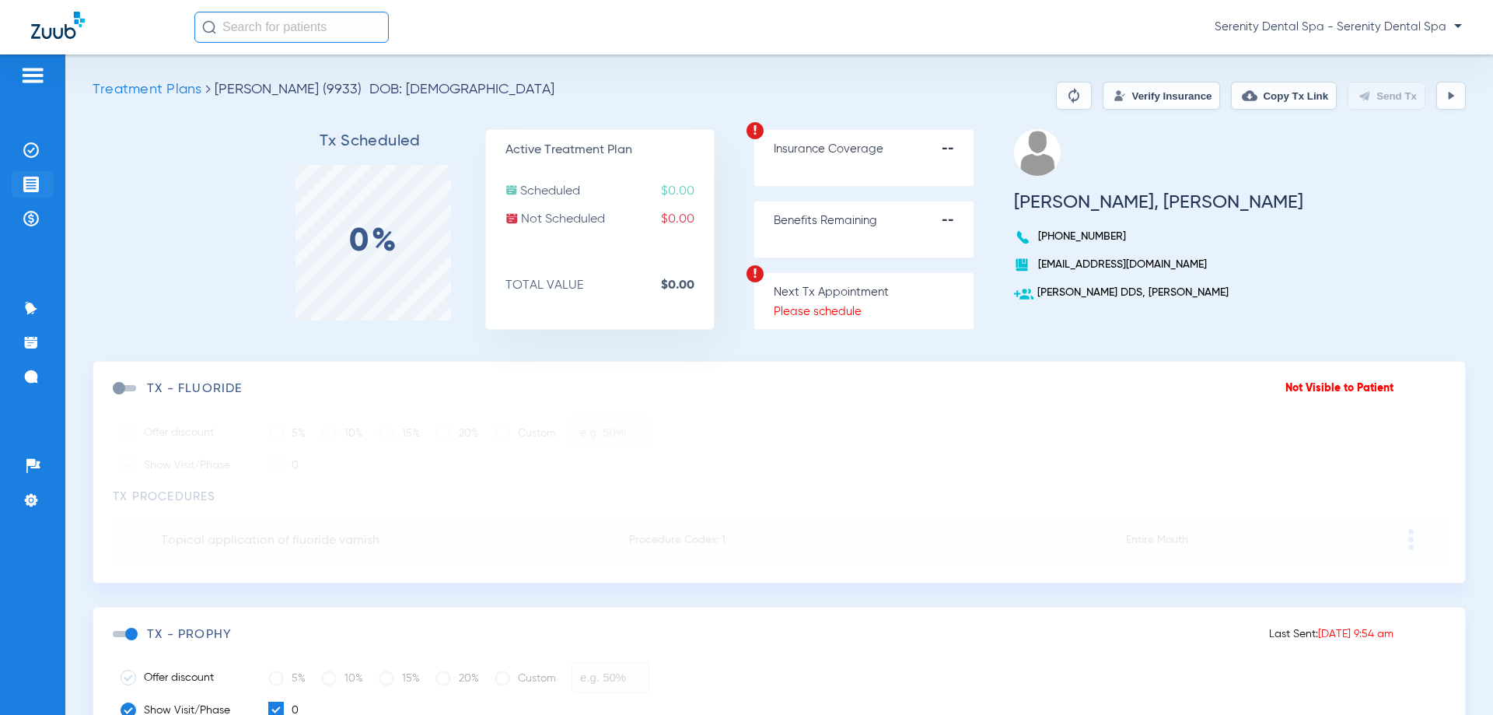
click at [35, 185] on img at bounding box center [31, 185] width 16 height 16
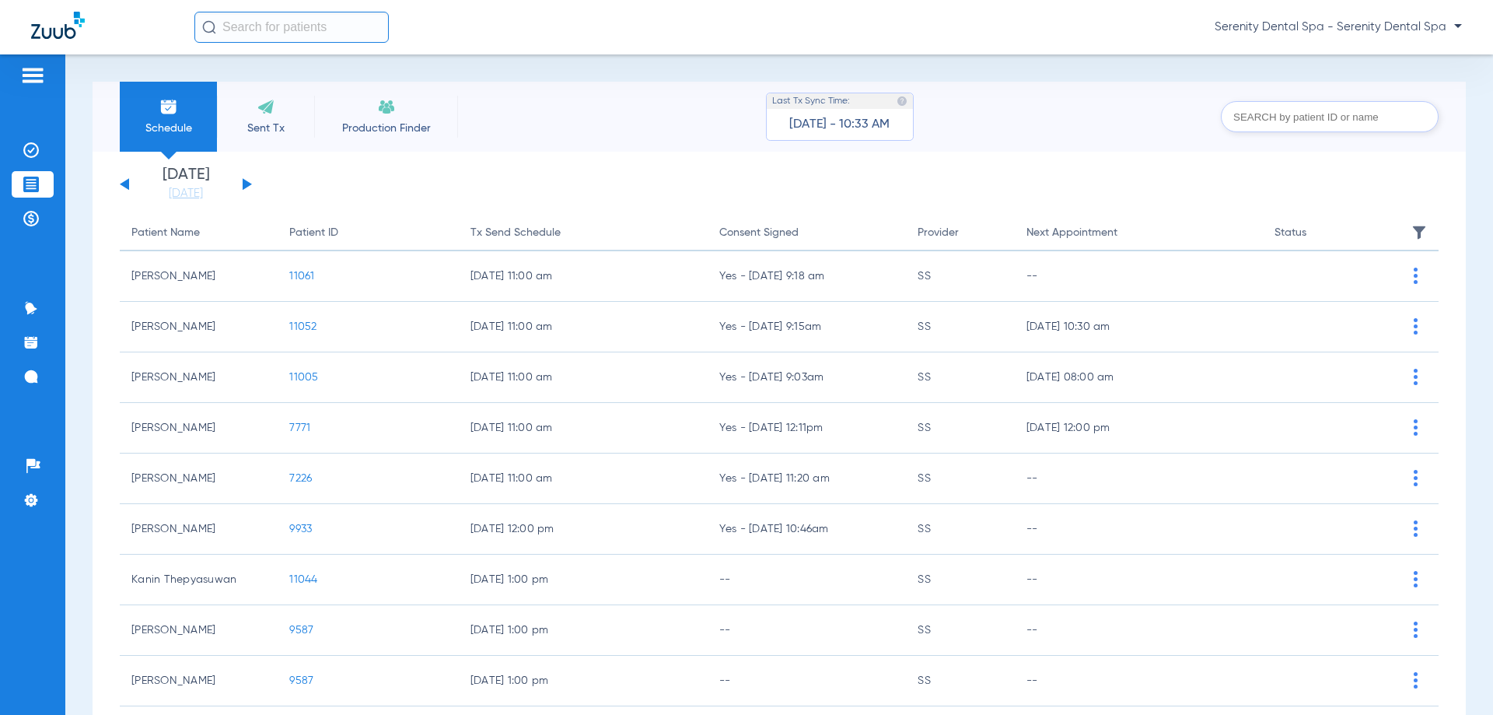
click at [322, 25] on input "text" at bounding box center [291, 27] width 194 height 31
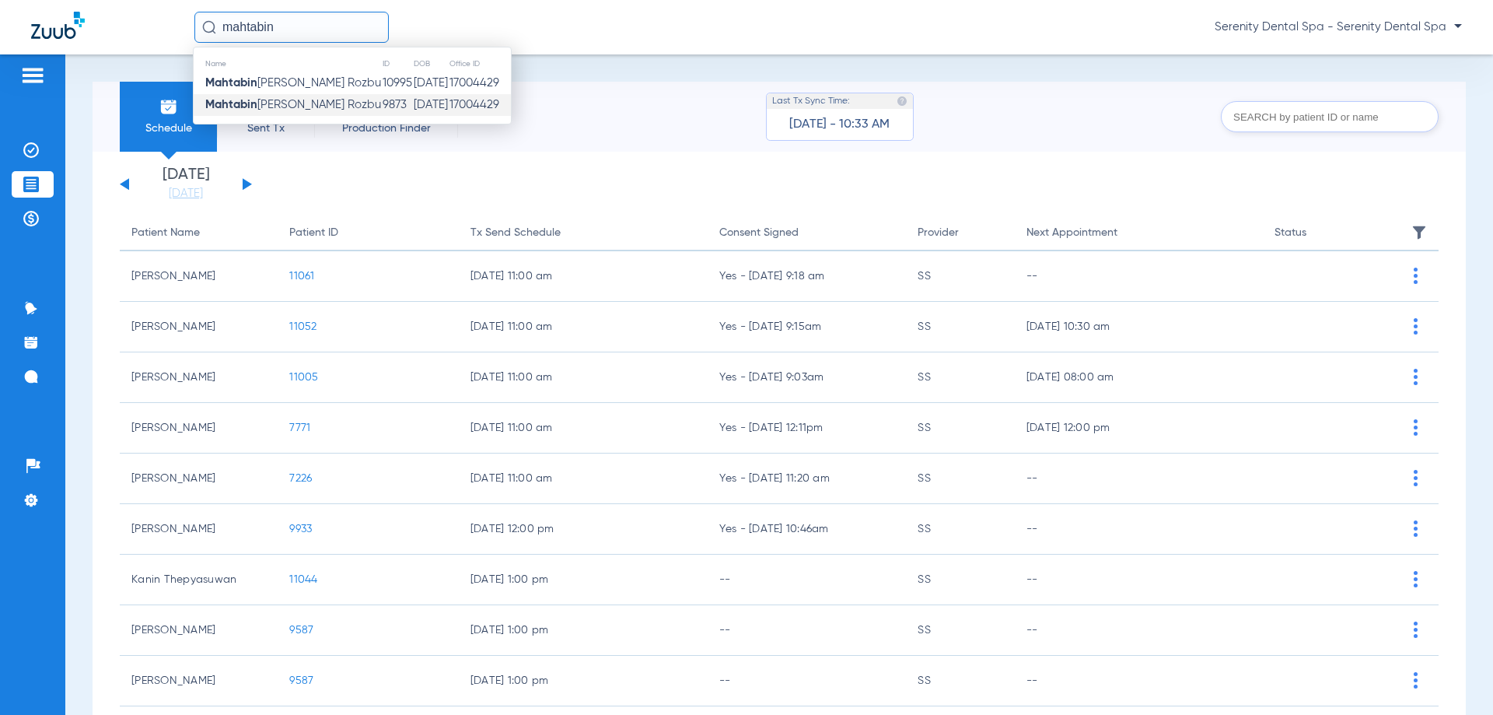
type input "mahtabin"
click at [310, 100] on span "Mahtabin Rodela Rozbu" at bounding box center [293, 105] width 176 height 12
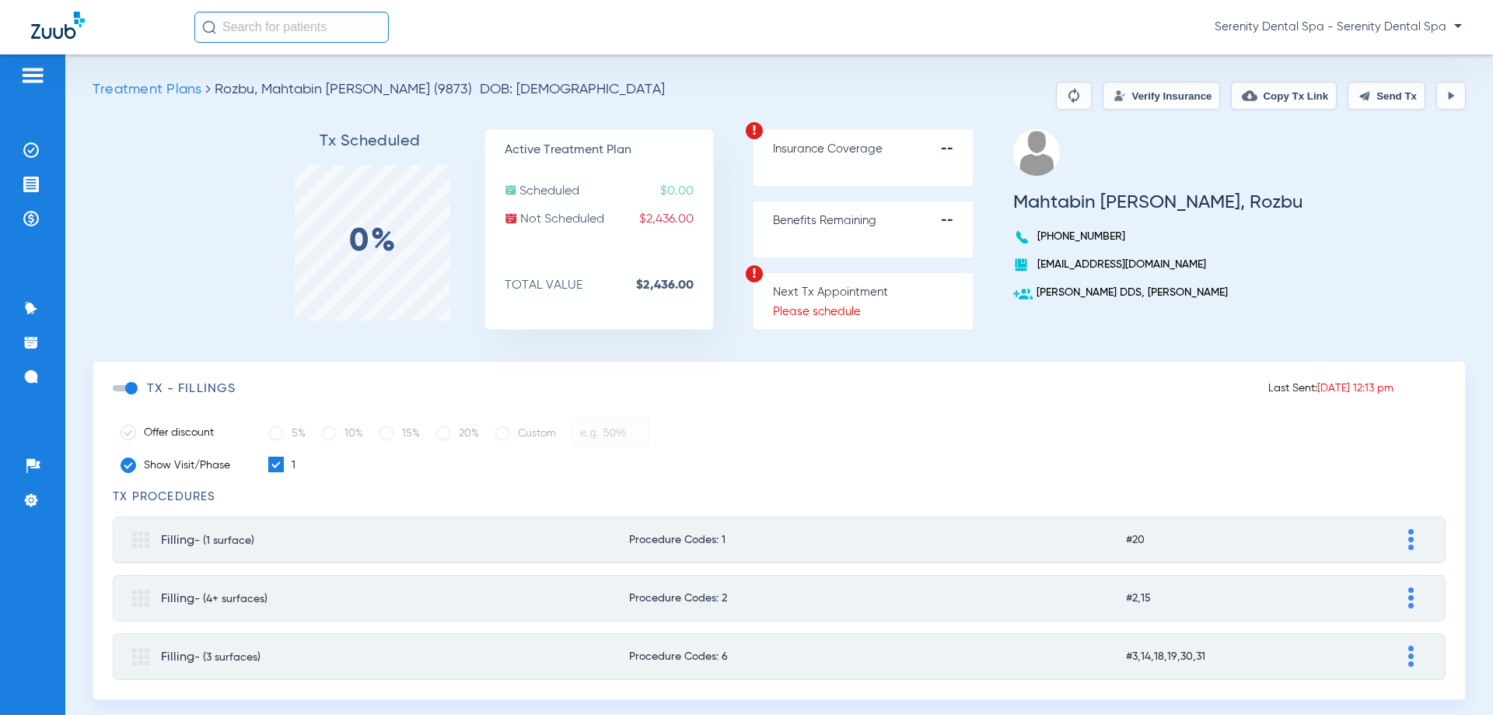
click at [1125, 100] on button "Verify Insurance" at bounding box center [1161, 96] width 117 height 28
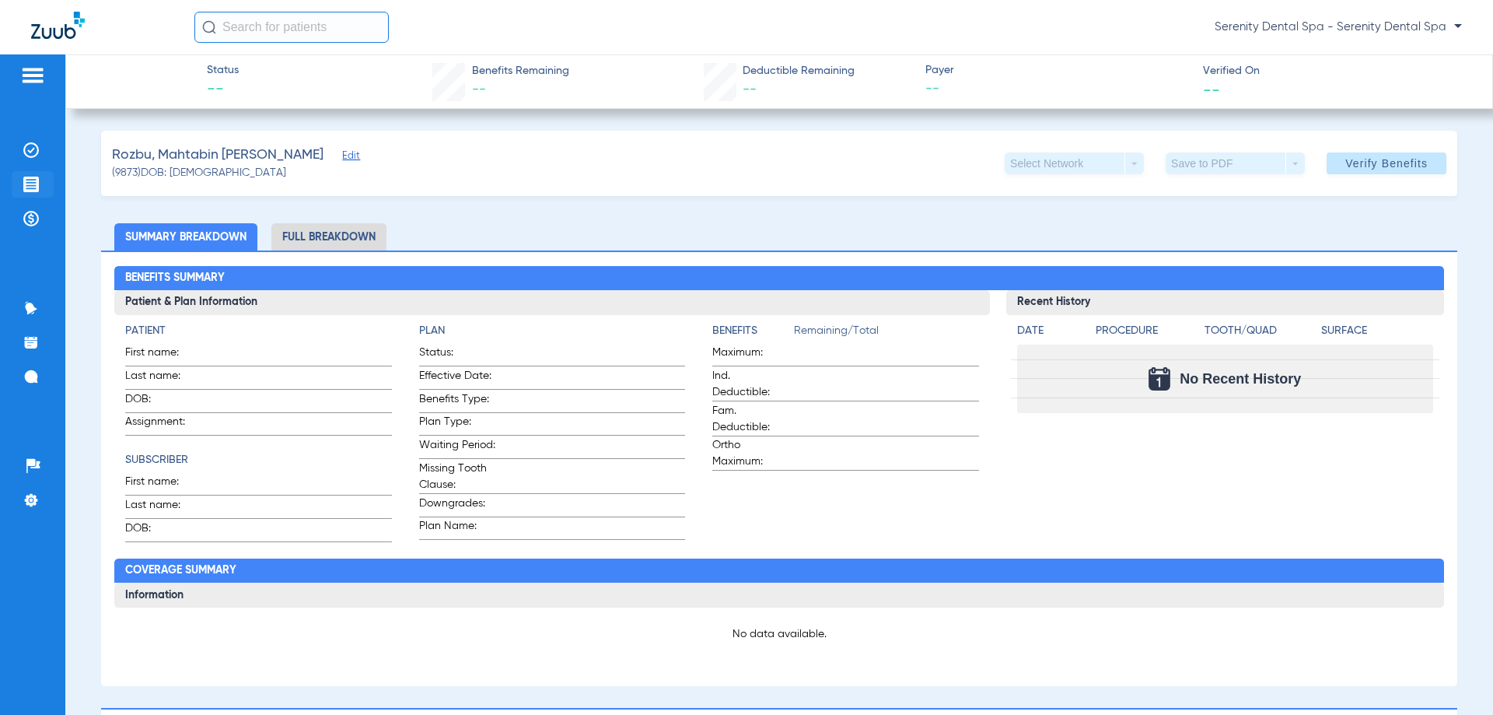
click at [36, 180] on img at bounding box center [31, 185] width 16 height 16
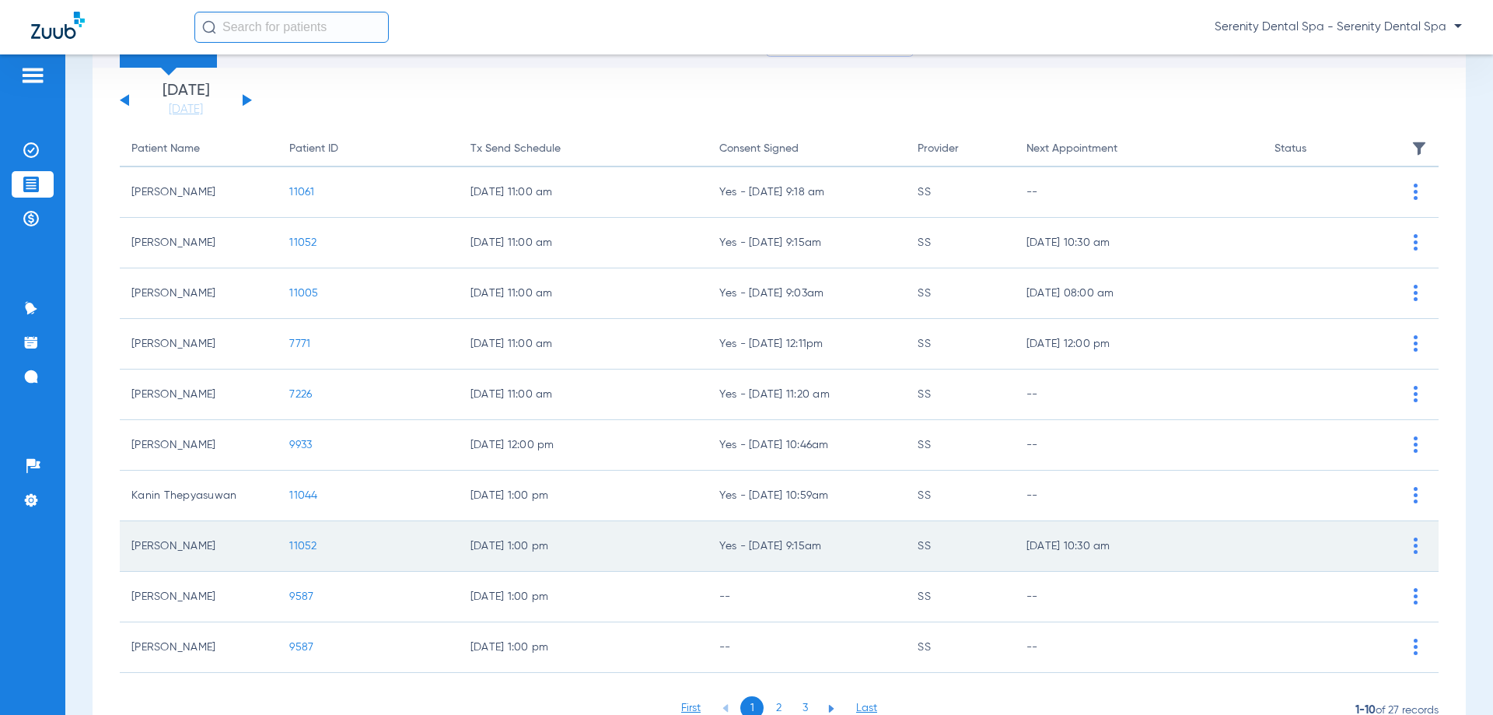
scroll to position [156, 0]
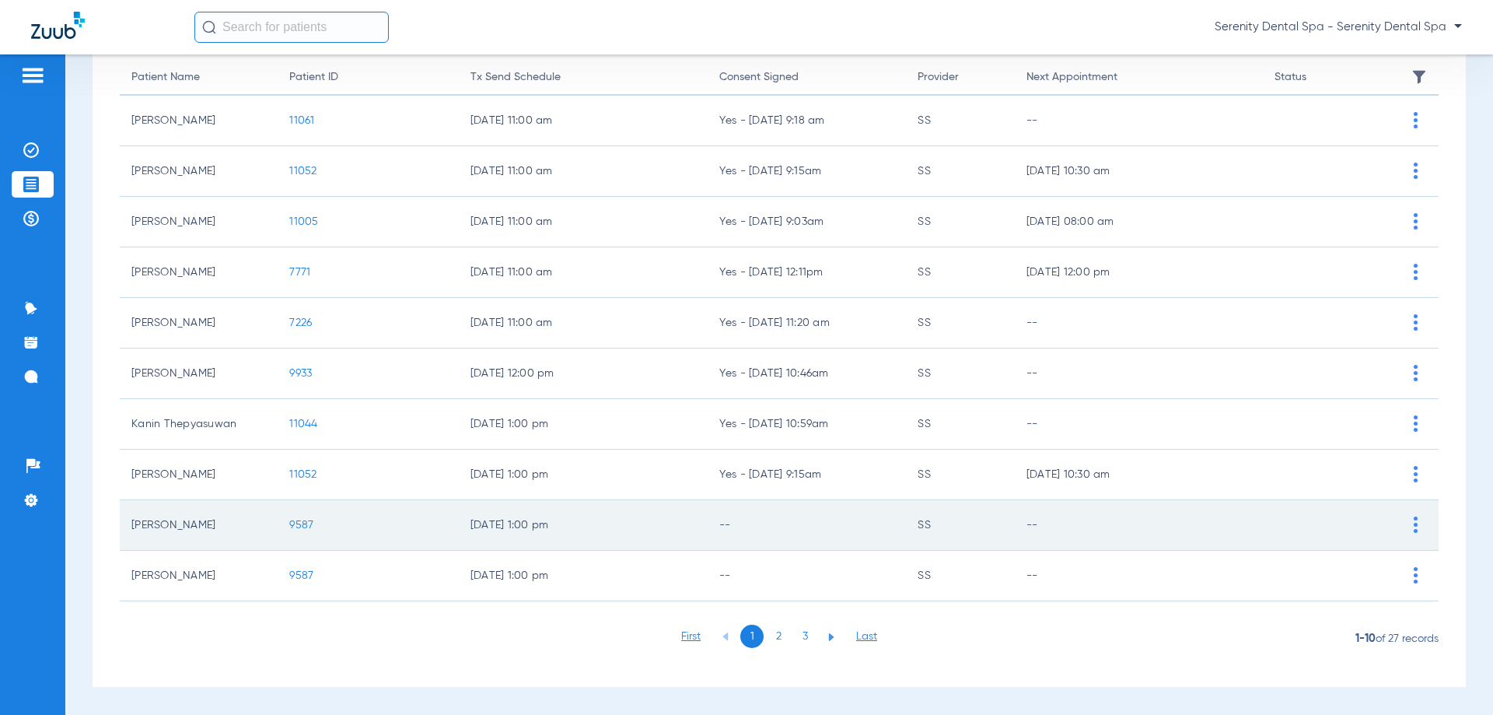
click at [297, 525] on span "9587" at bounding box center [301, 525] width 24 height 11
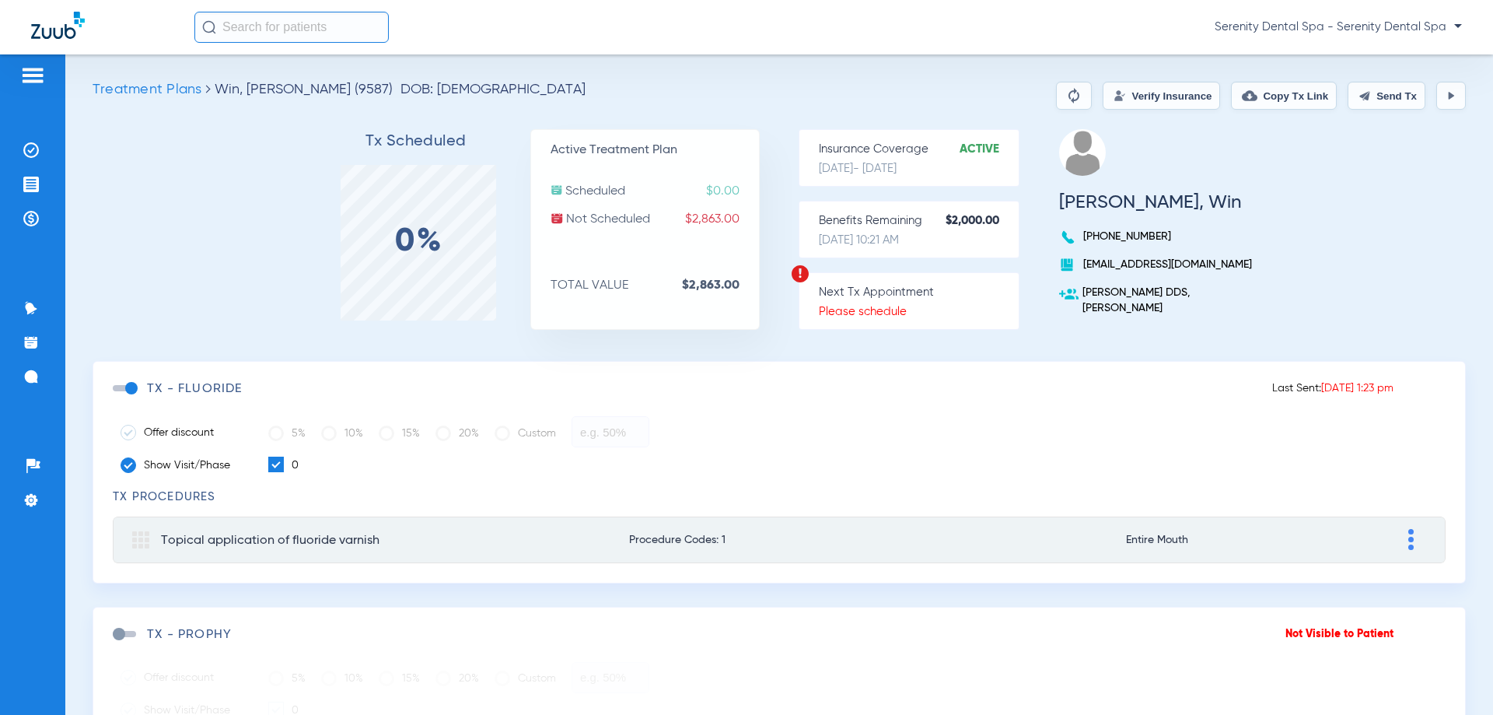
click at [128, 391] on span at bounding box center [124, 388] width 23 height 6
click at [116, 396] on input "checkbox" at bounding box center [116, 396] width 0 height 0
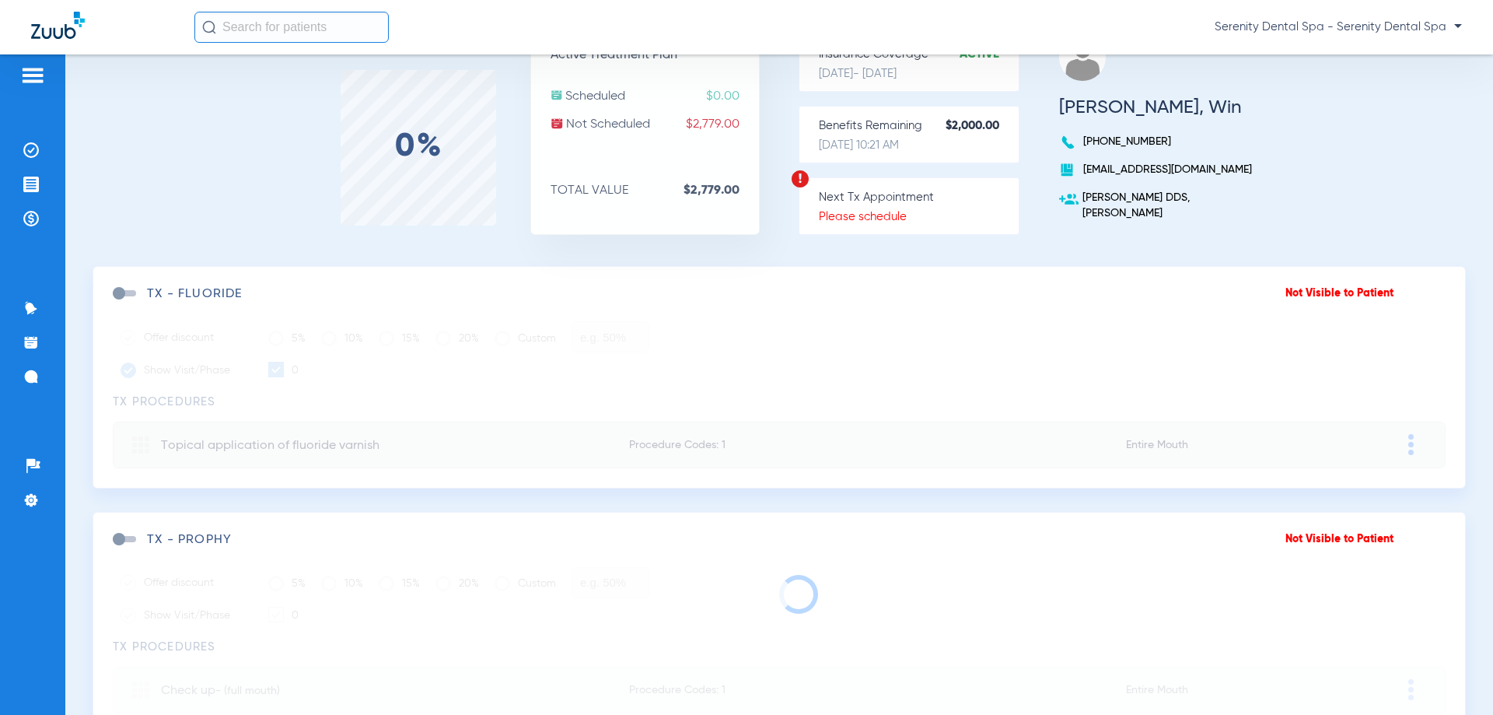
scroll to position [233, 0]
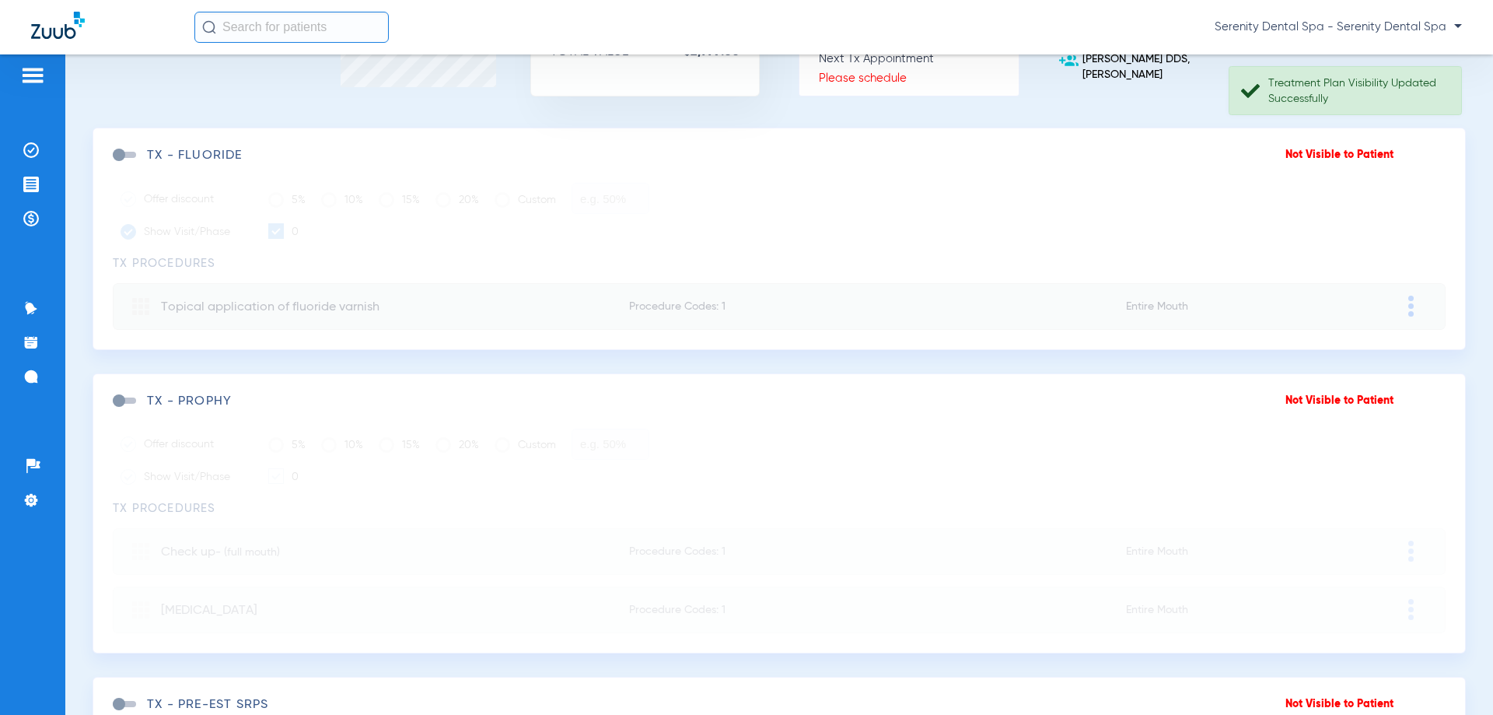
click at [128, 398] on span at bounding box center [124, 400] width 23 height 6
click at [116, 408] on input "checkbox" at bounding box center [116, 408] width 0 height 0
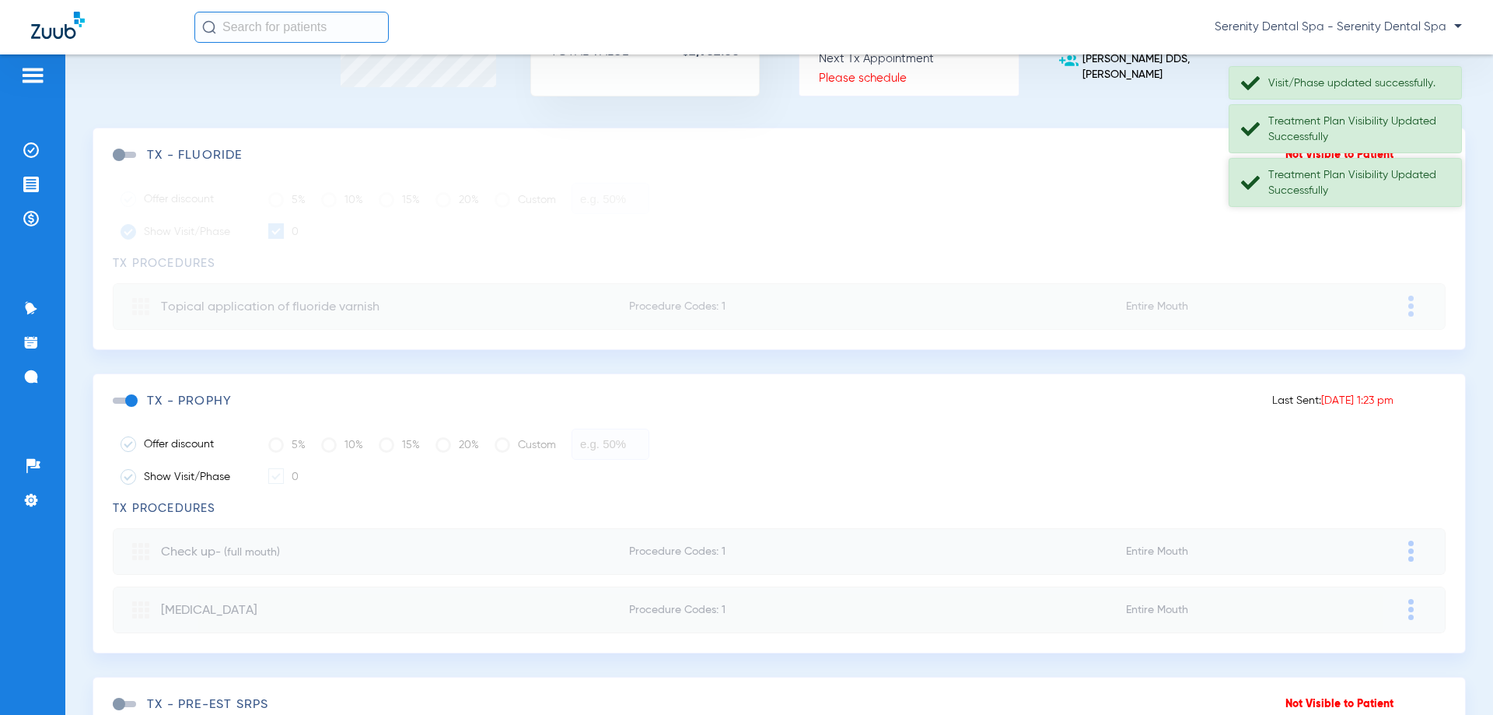
click at [1332, 200] on div "Treatment Plan Visibility Updated Successfully" at bounding box center [1345, 182] width 233 height 49
click at [1331, 124] on div "Treatment Plan Visibility Updated Successfully" at bounding box center [1359, 129] width 180 height 31
drag, startPoint x: 1342, startPoint y: 70, endPoint x: 1329, endPoint y: 111, distance: 43.1
click at [1343, 70] on div "Visit/Phase updated successfully." at bounding box center [1345, 82] width 233 height 33
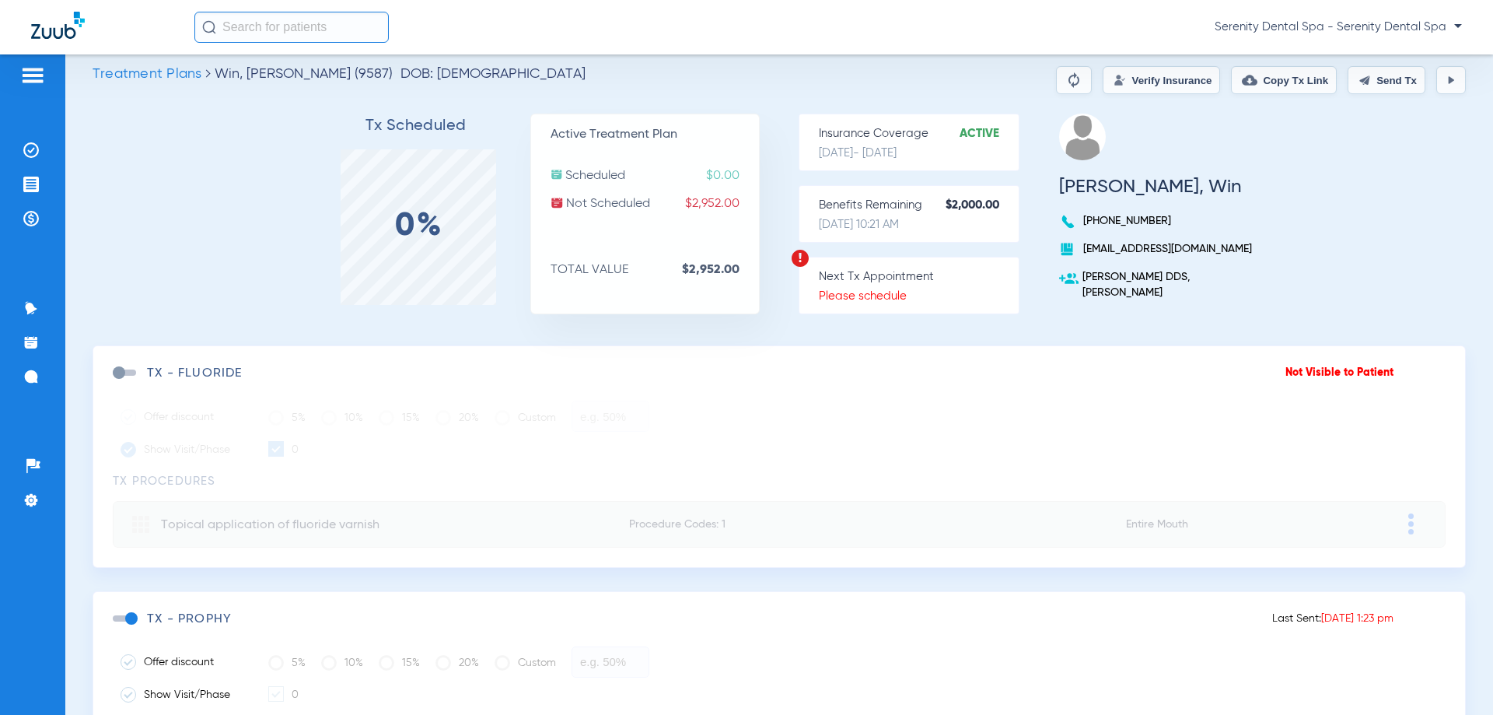
scroll to position [0, 0]
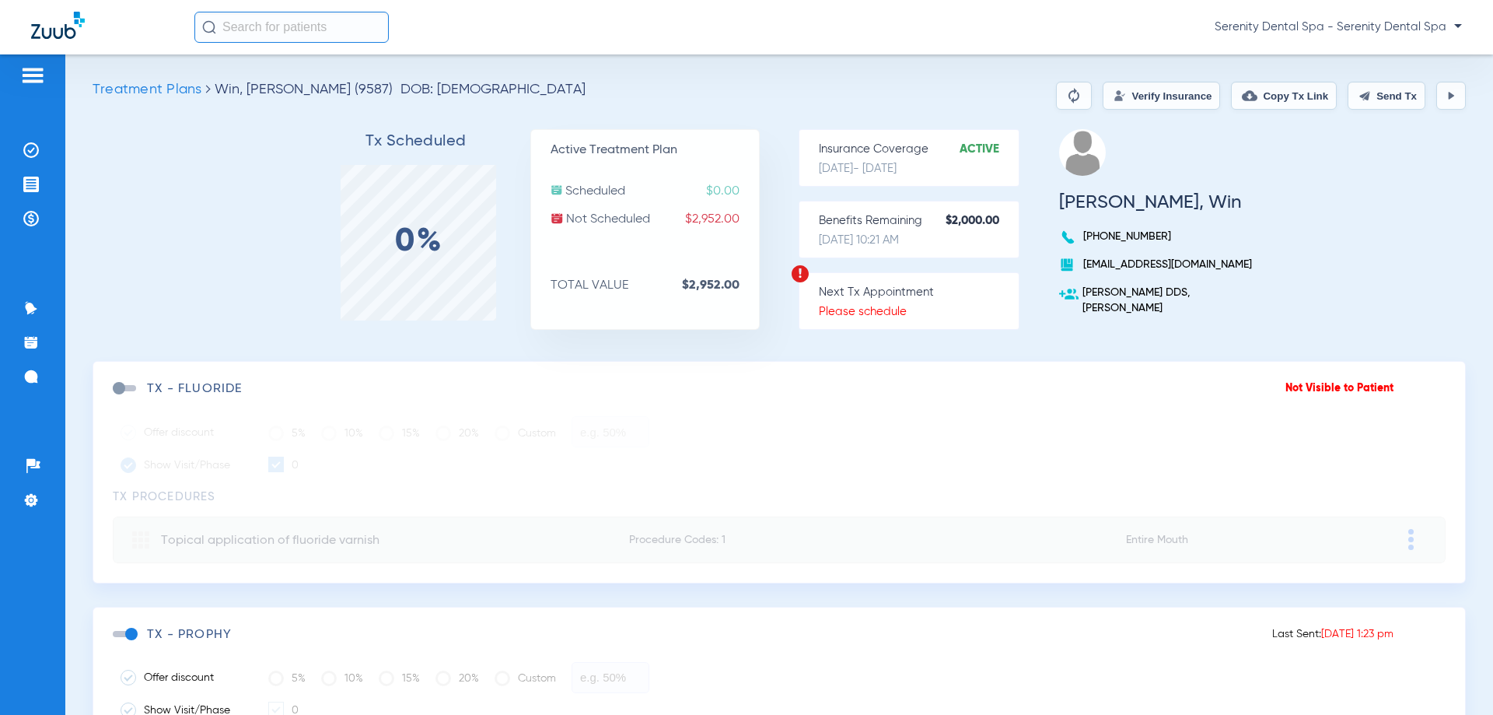
click at [1359, 93] on img at bounding box center [1365, 95] width 12 height 12
drag, startPoint x: 1245, startPoint y: 100, endPoint x: 725, endPoint y: 110, distance: 520.4
click at [1244, 102] on button "Copy Tx Link" at bounding box center [1284, 96] width 106 height 28
click at [43, 380] on li "Messages 4" at bounding box center [33, 376] width 42 height 26
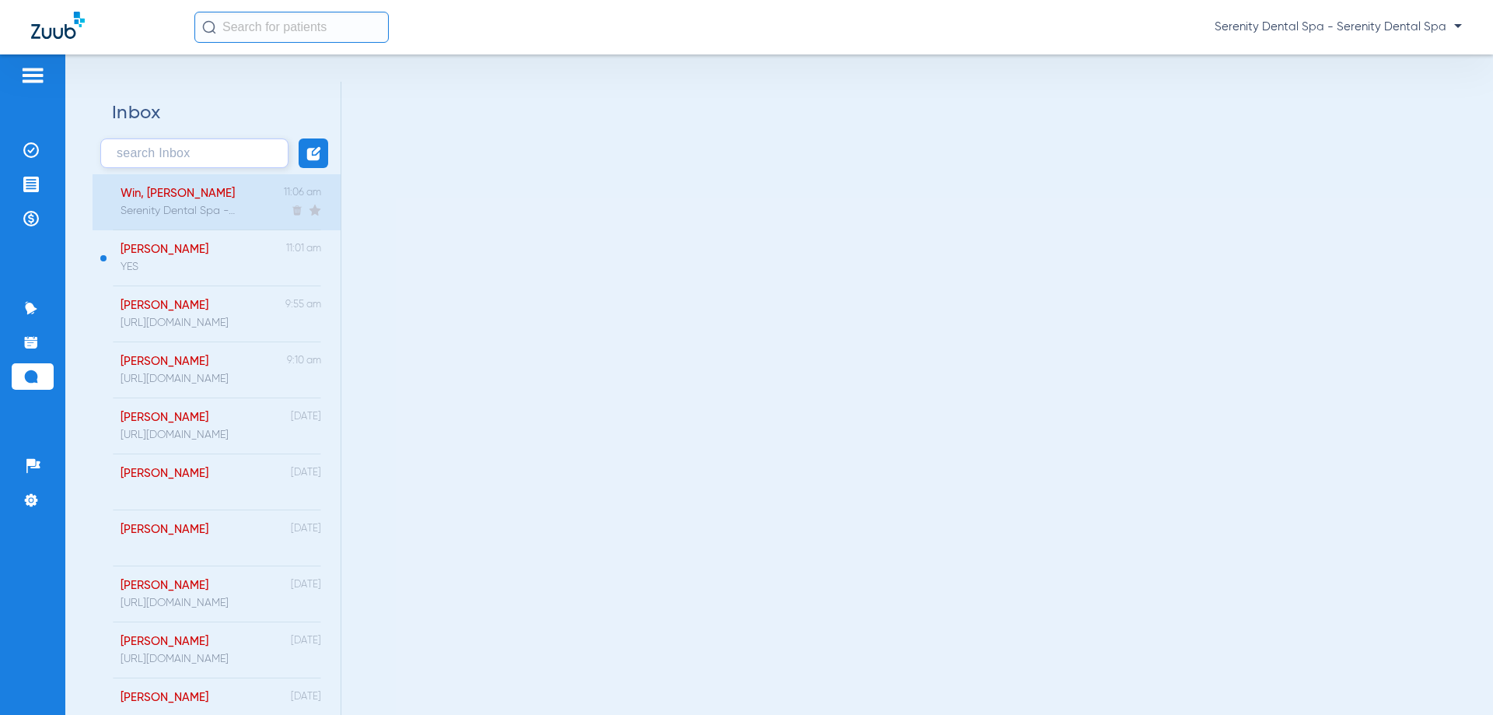
click at [188, 209] on div "Serenity Dental Spa - Welcome to Zuub Treatment Reminder alerts! Reply YES to o…" at bounding box center [179, 211] width 116 height 12
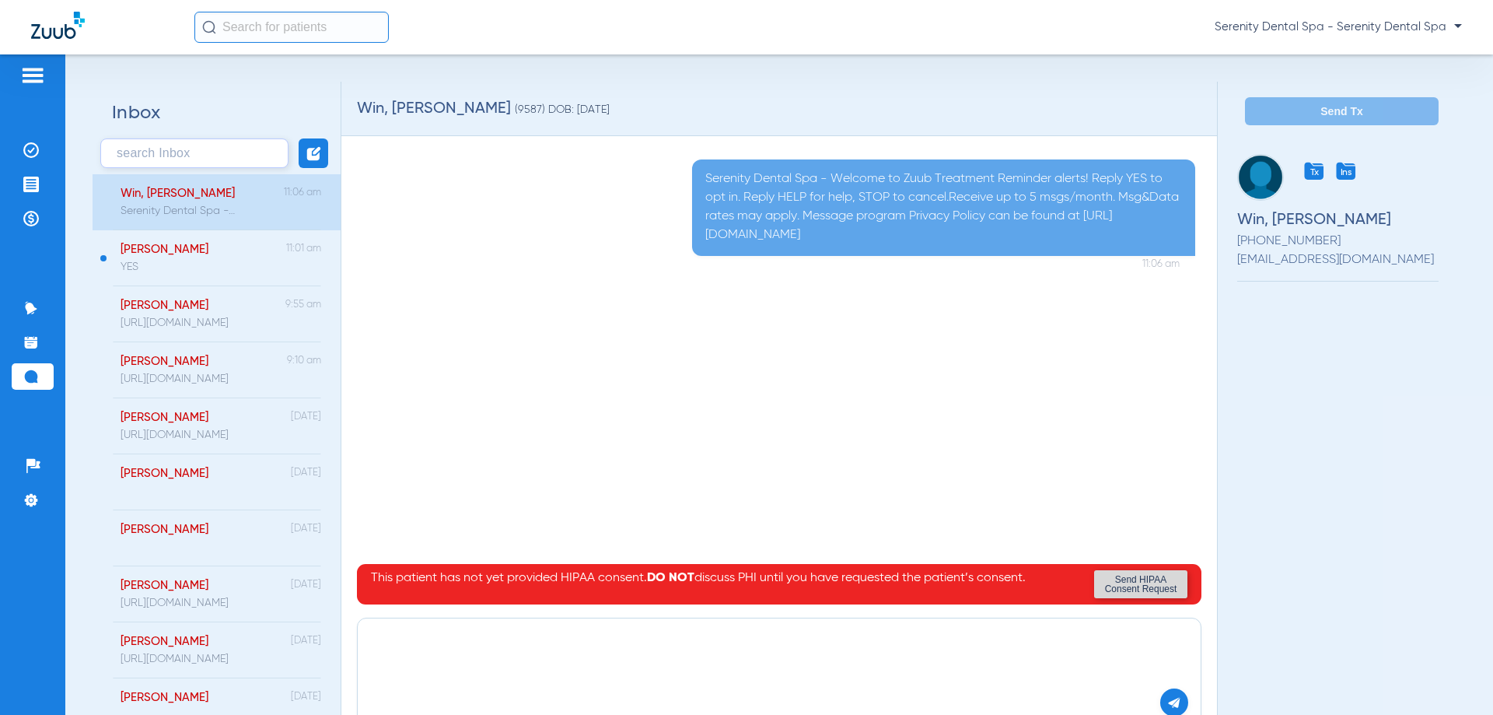
paste textarea "[URL][DOMAIN_NAME]"
type textarea "[URL][DOMAIN_NAME]"
click at [1160, 699] on button at bounding box center [1174, 702] width 28 height 28
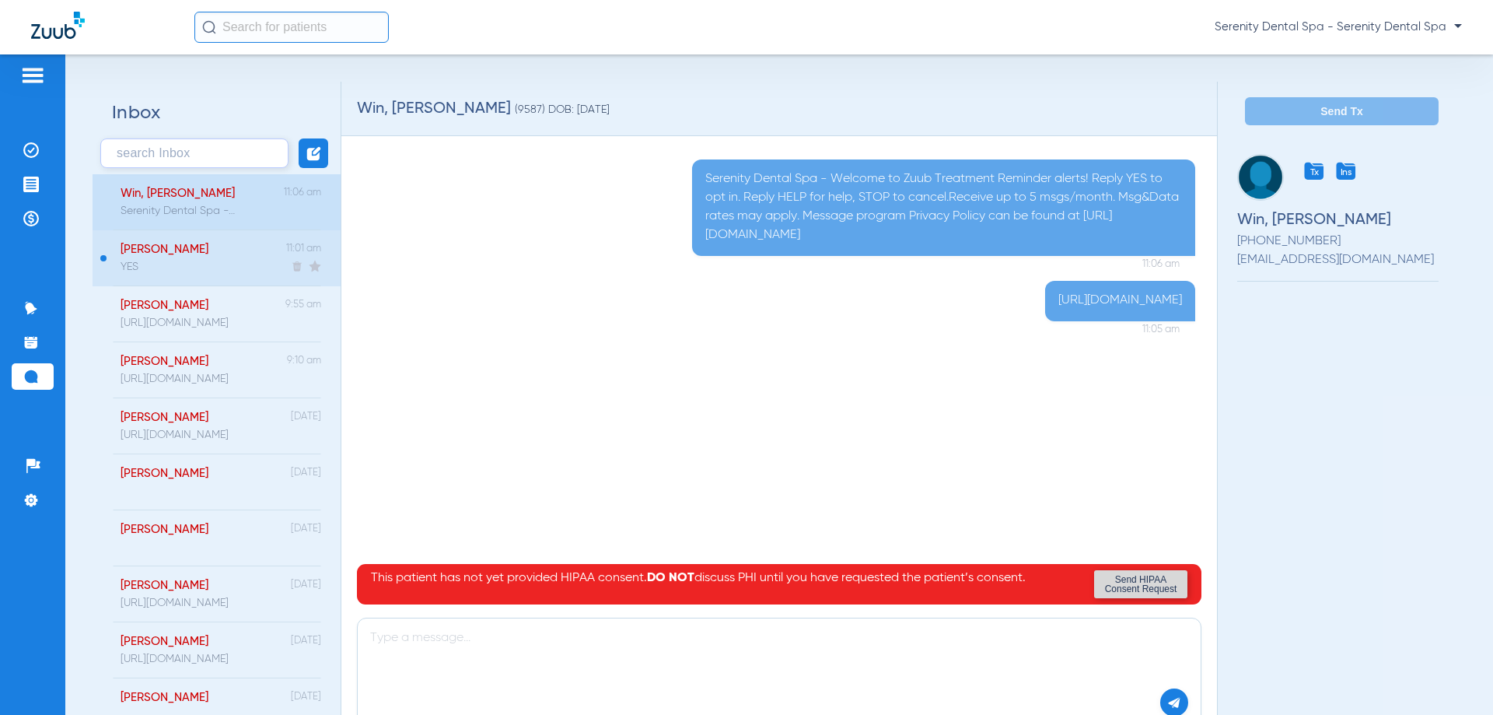
click at [175, 243] on div "[PERSON_NAME]" at bounding box center [165, 250] width 88 height 14
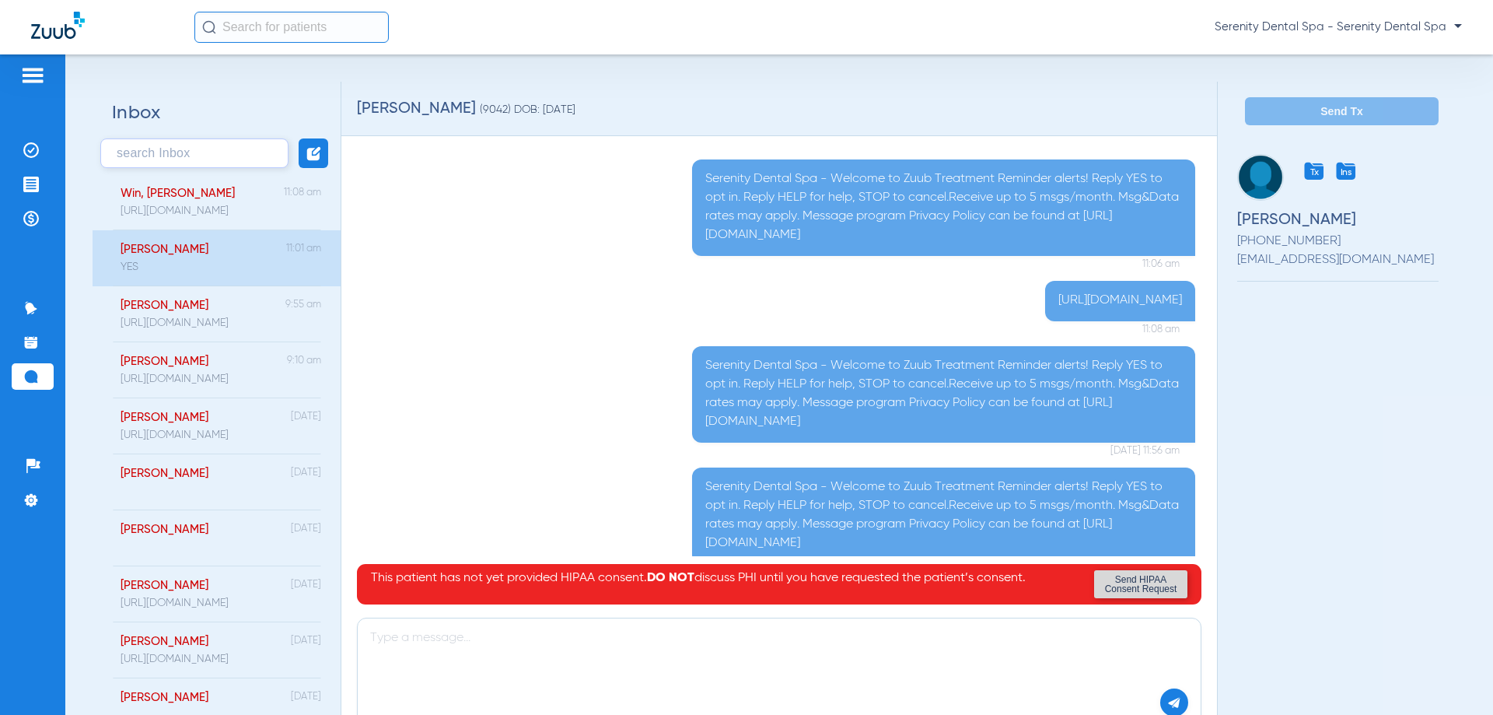
scroll to position [149, 0]
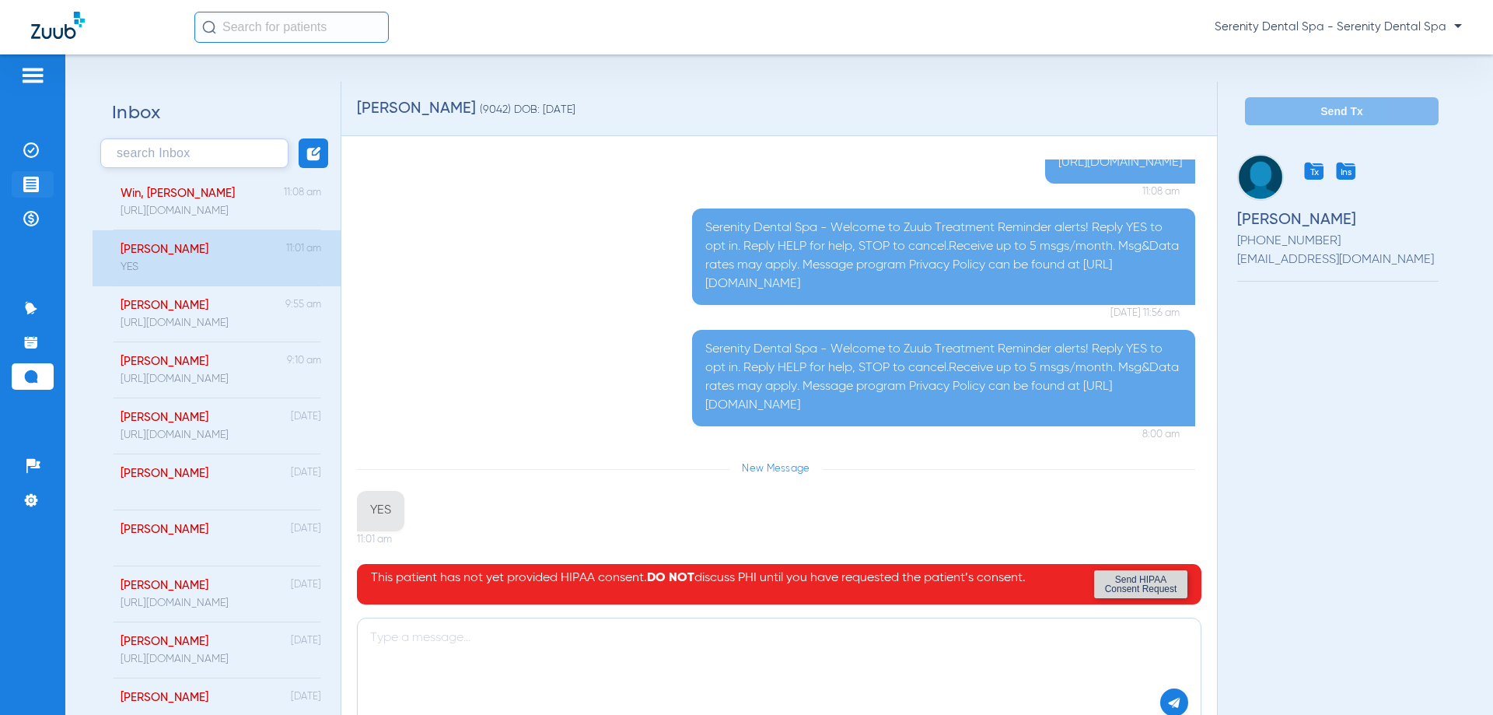
click at [32, 182] on img at bounding box center [31, 185] width 16 height 16
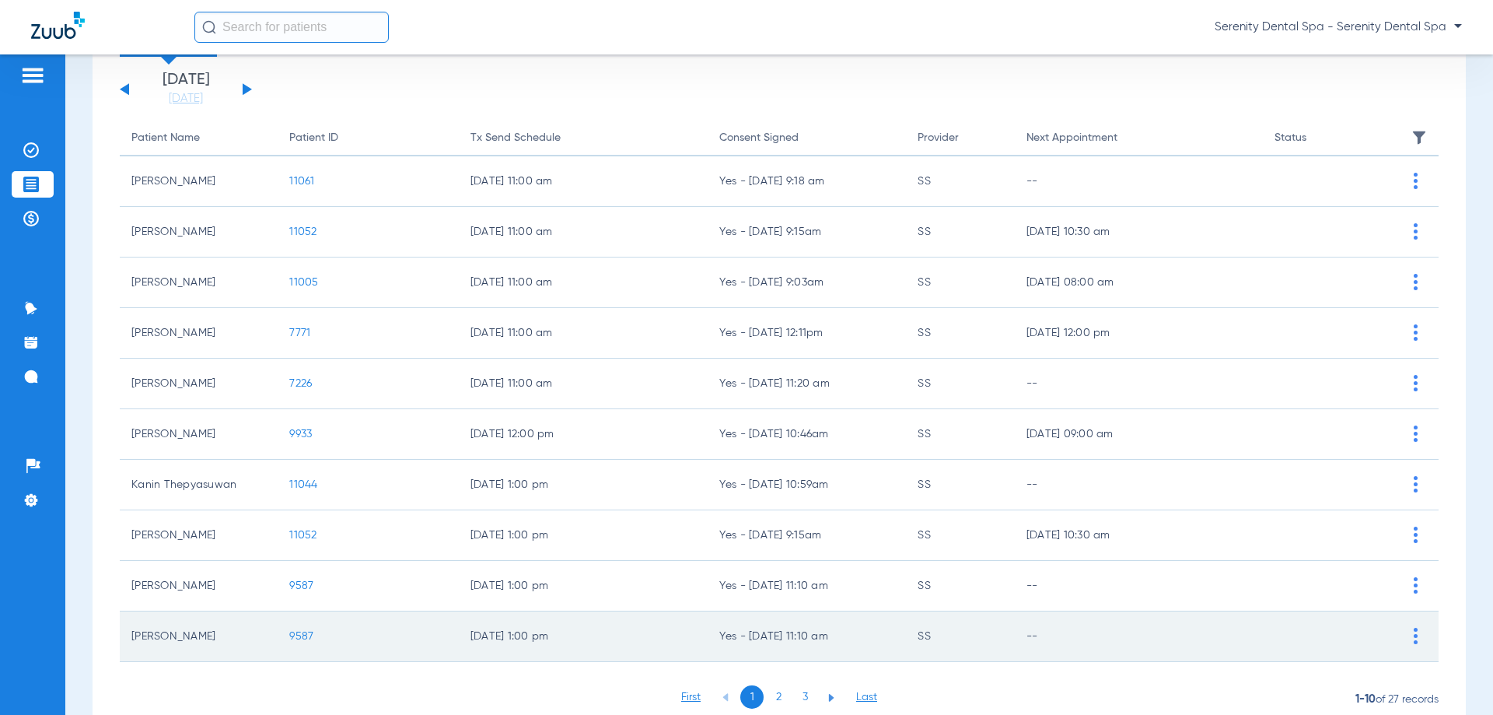
scroll to position [156, 0]
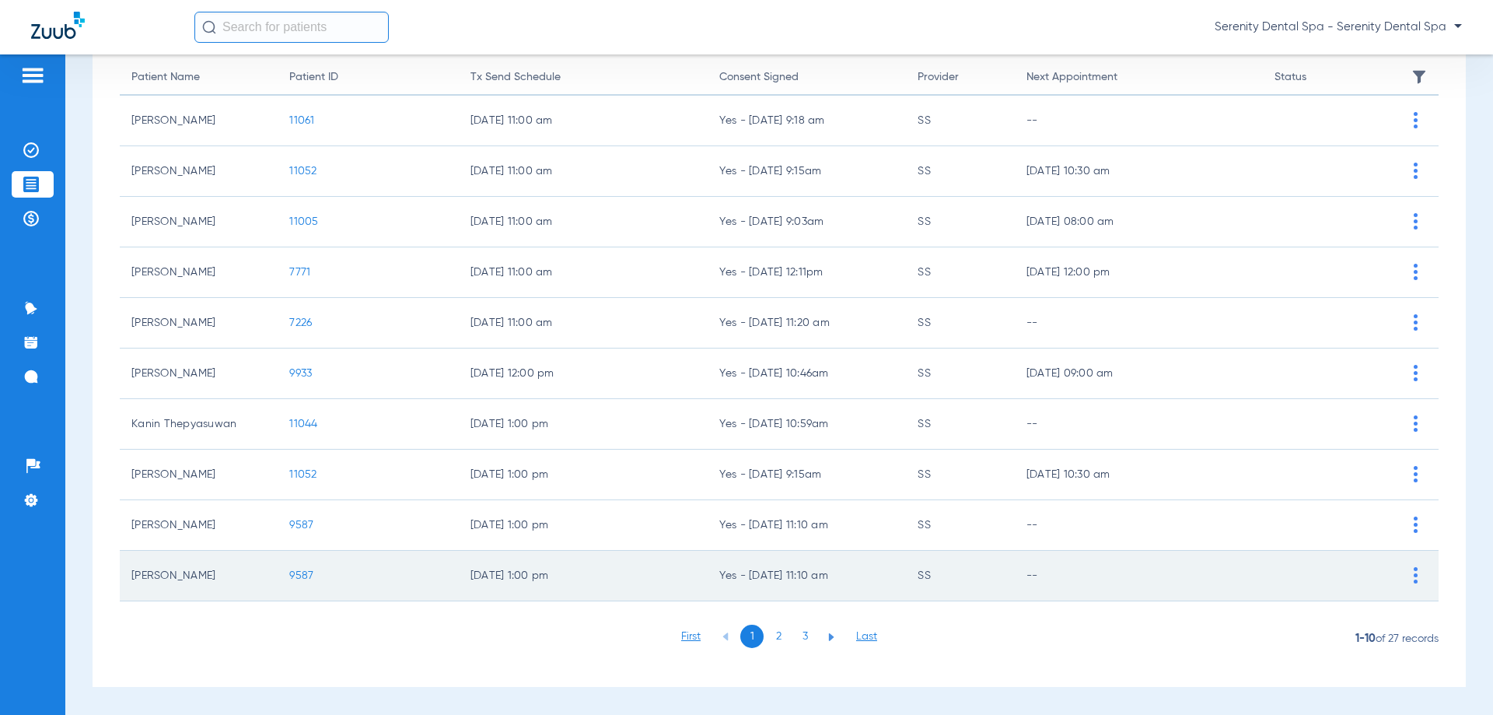
click at [292, 578] on span "9587" at bounding box center [301, 575] width 24 height 11
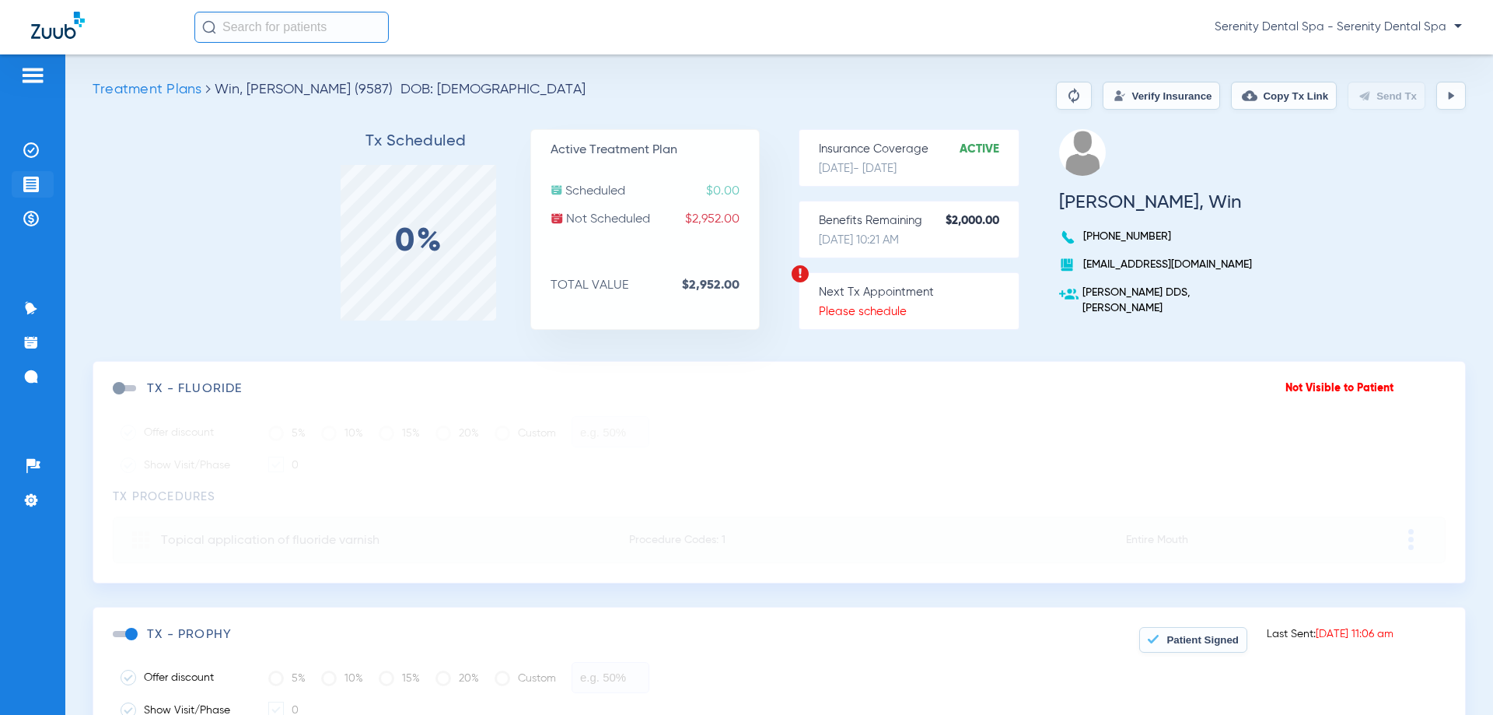
click at [26, 190] on img at bounding box center [31, 185] width 16 height 16
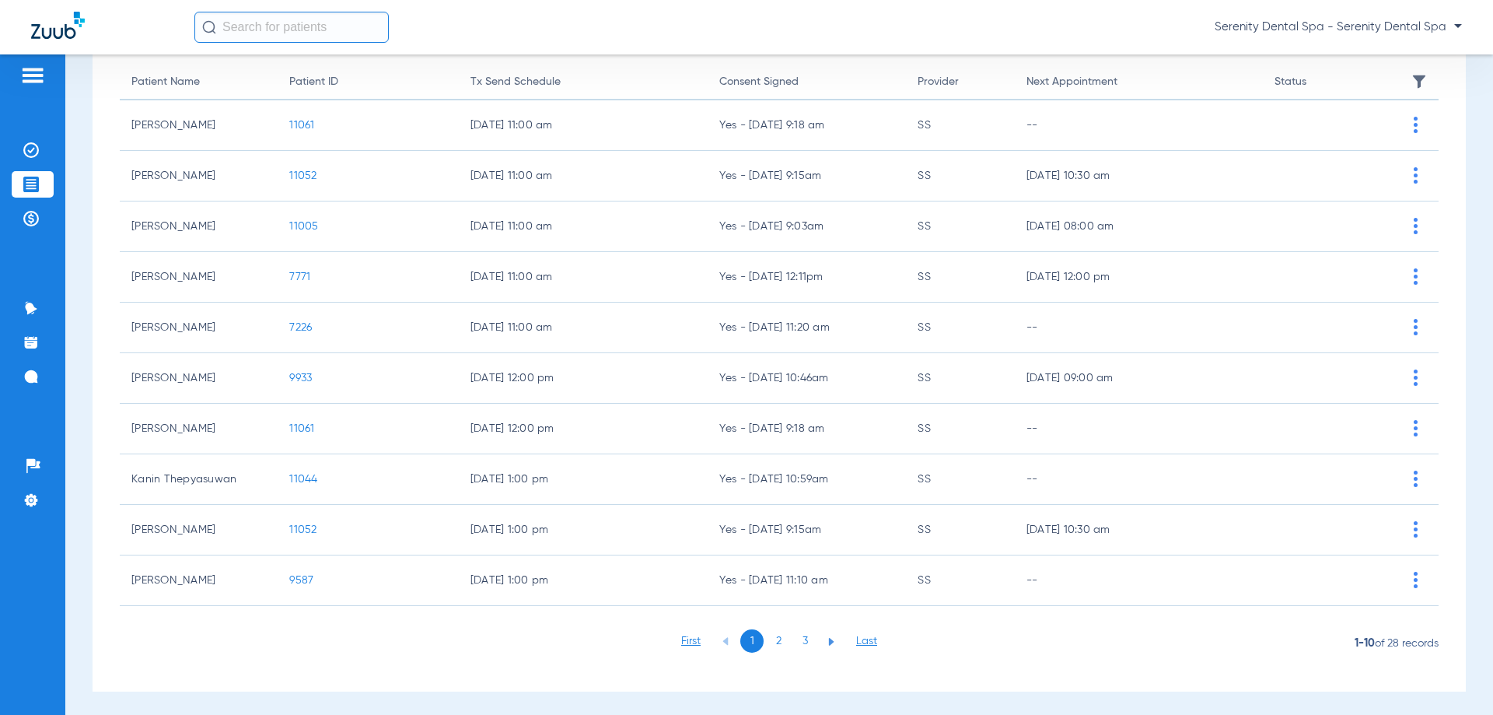
scroll to position [156, 0]
click at [779, 635] on li "2" at bounding box center [778, 636] width 23 height 23
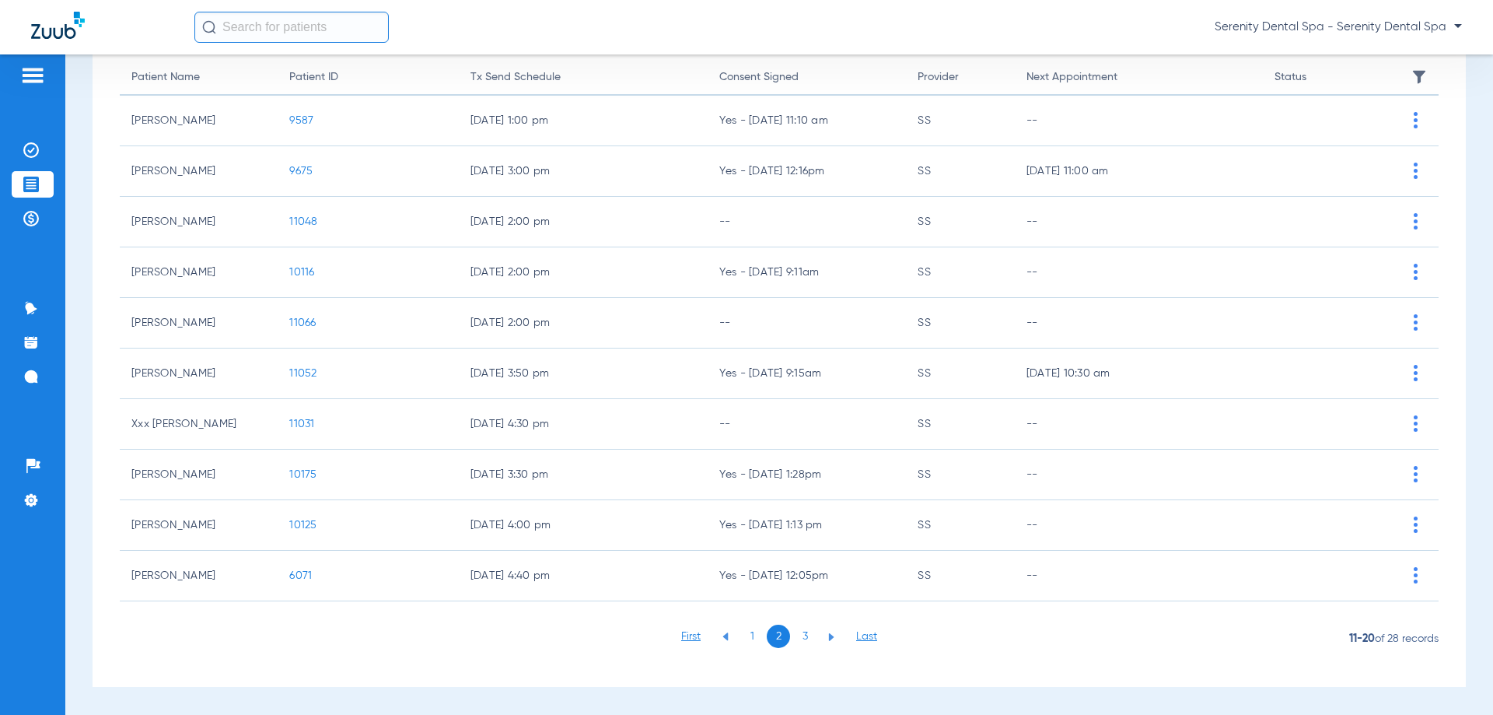
click at [296, 168] on span "9675" at bounding box center [300, 171] width 23 height 11
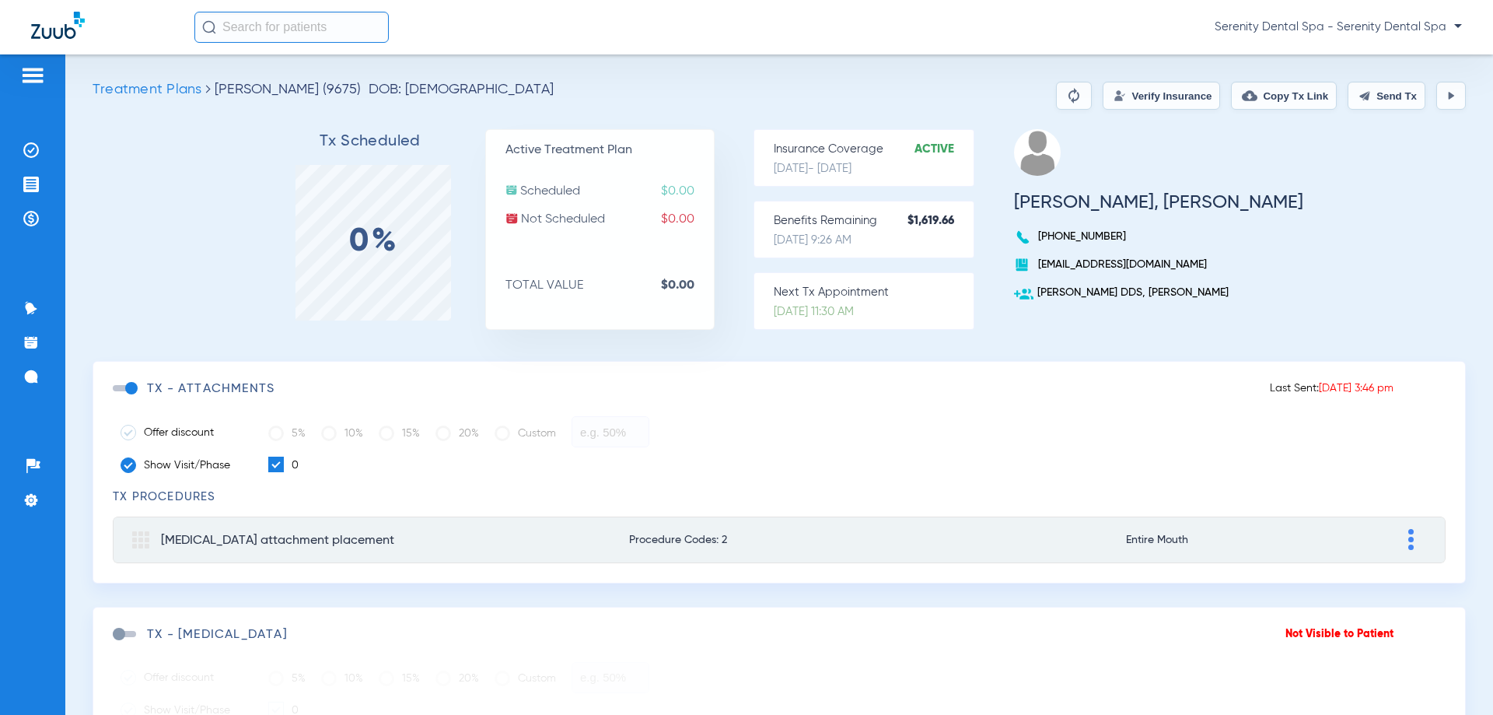
click at [1358, 91] on button "Send Tx" at bounding box center [1387, 96] width 78 height 28
